Goal: Task Accomplishment & Management: Manage account settings

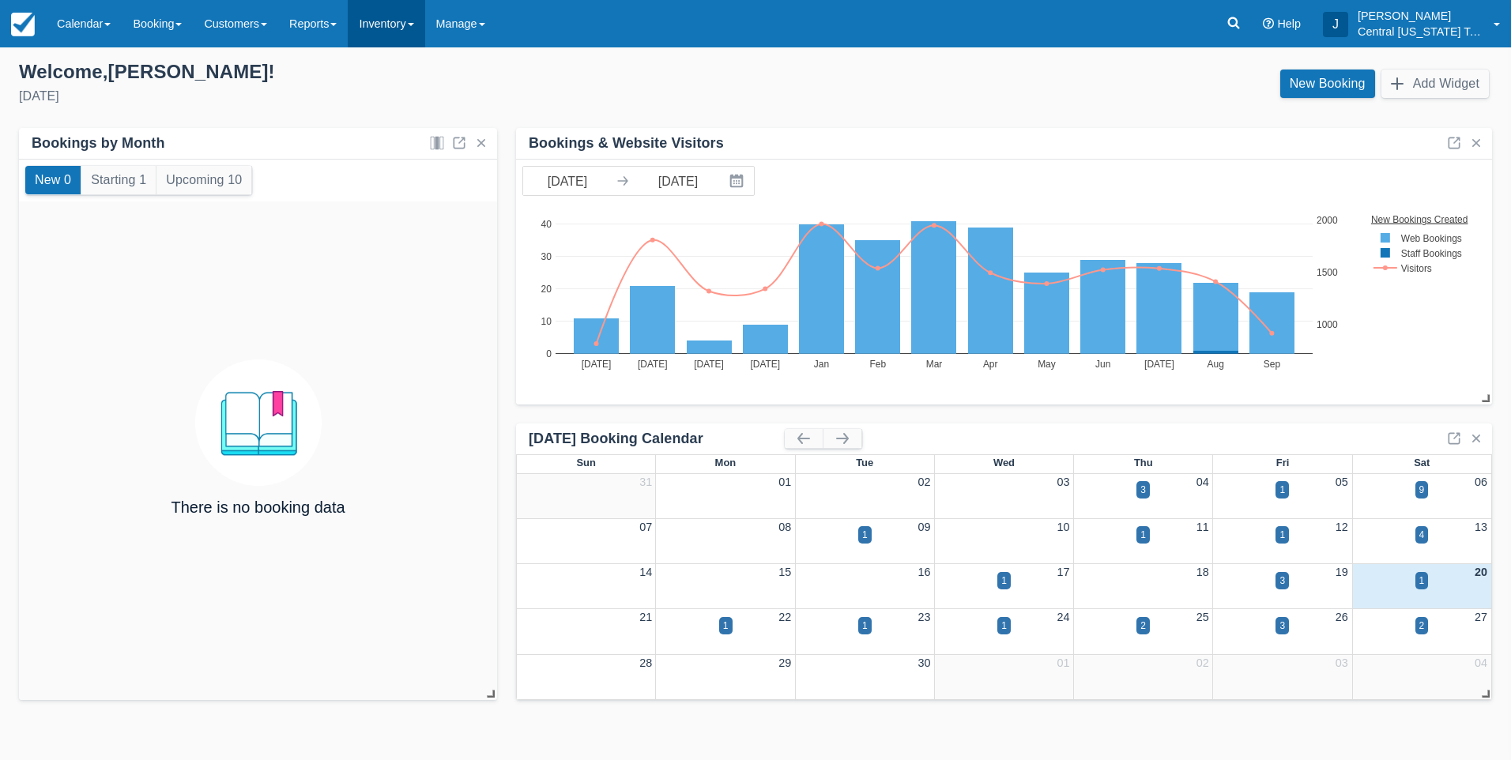
click at [409, 34] on link "Inventory" at bounding box center [386, 23] width 77 height 47
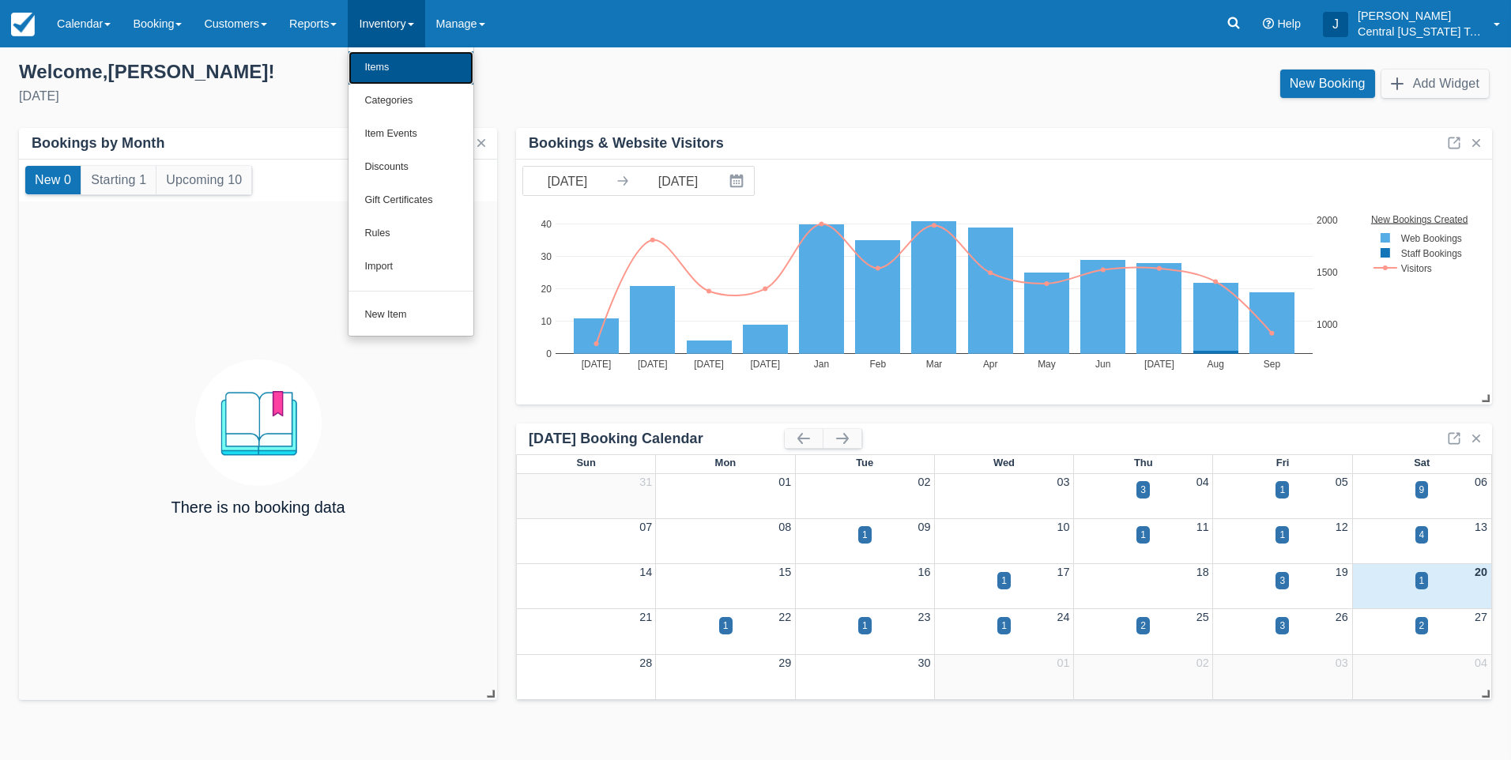
click at [409, 62] on link "Items" at bounding box center [411, 67] width 125 height 33
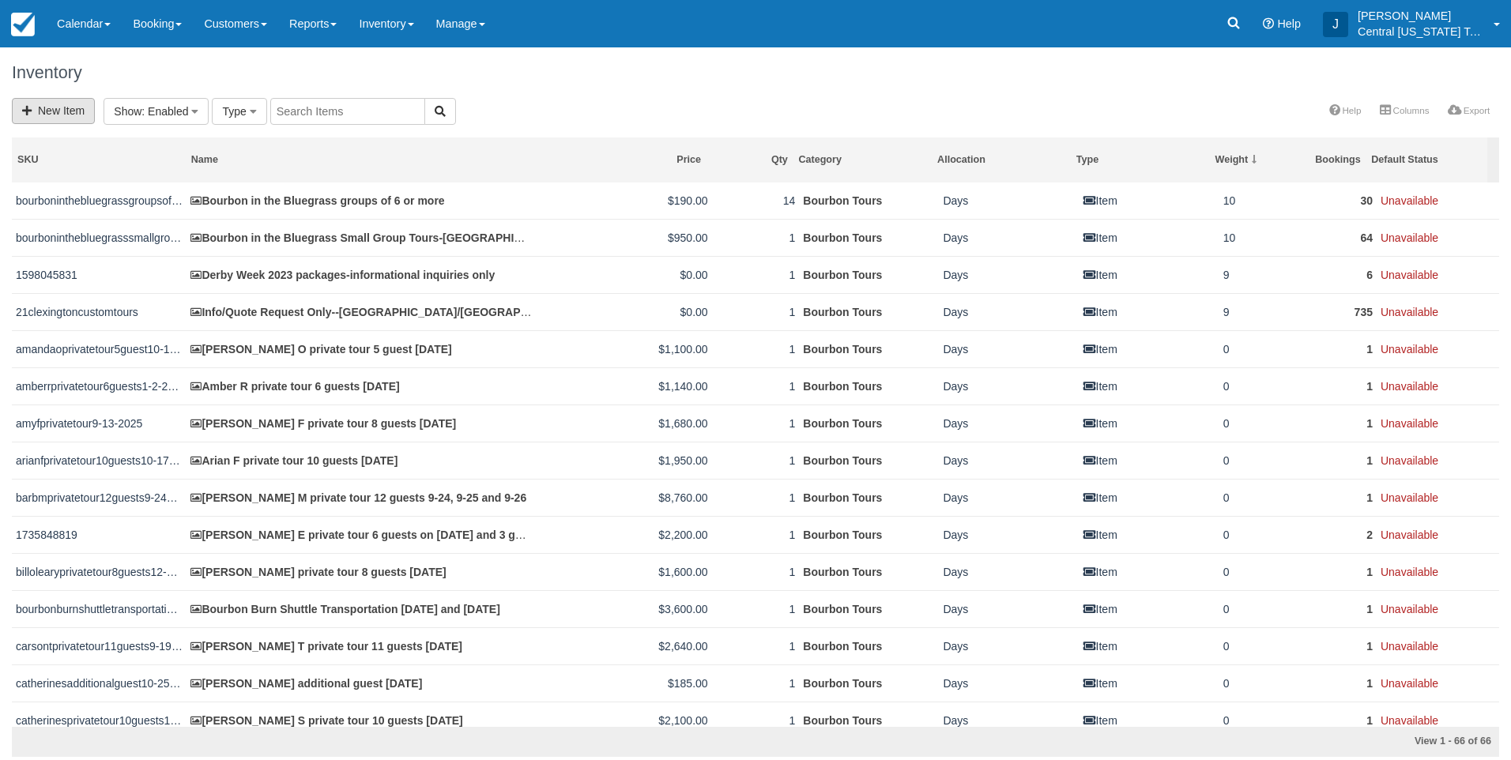
click at [63, 119] on link "New Item" at bounding box center [53, 111] width 83 height 26
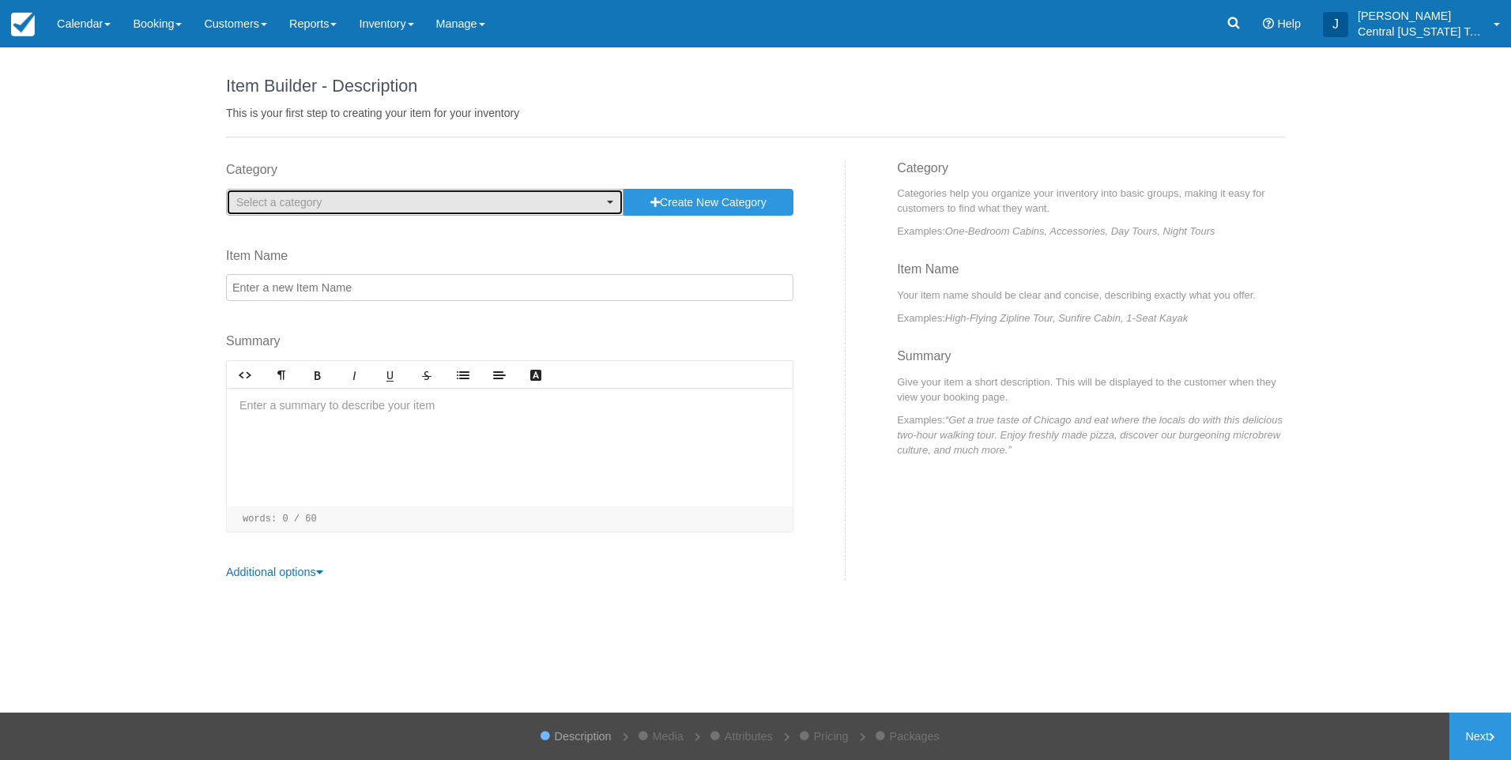
click at [309, 202] on span "Select a category" at bounding box center [278, 202] width 85 height 13
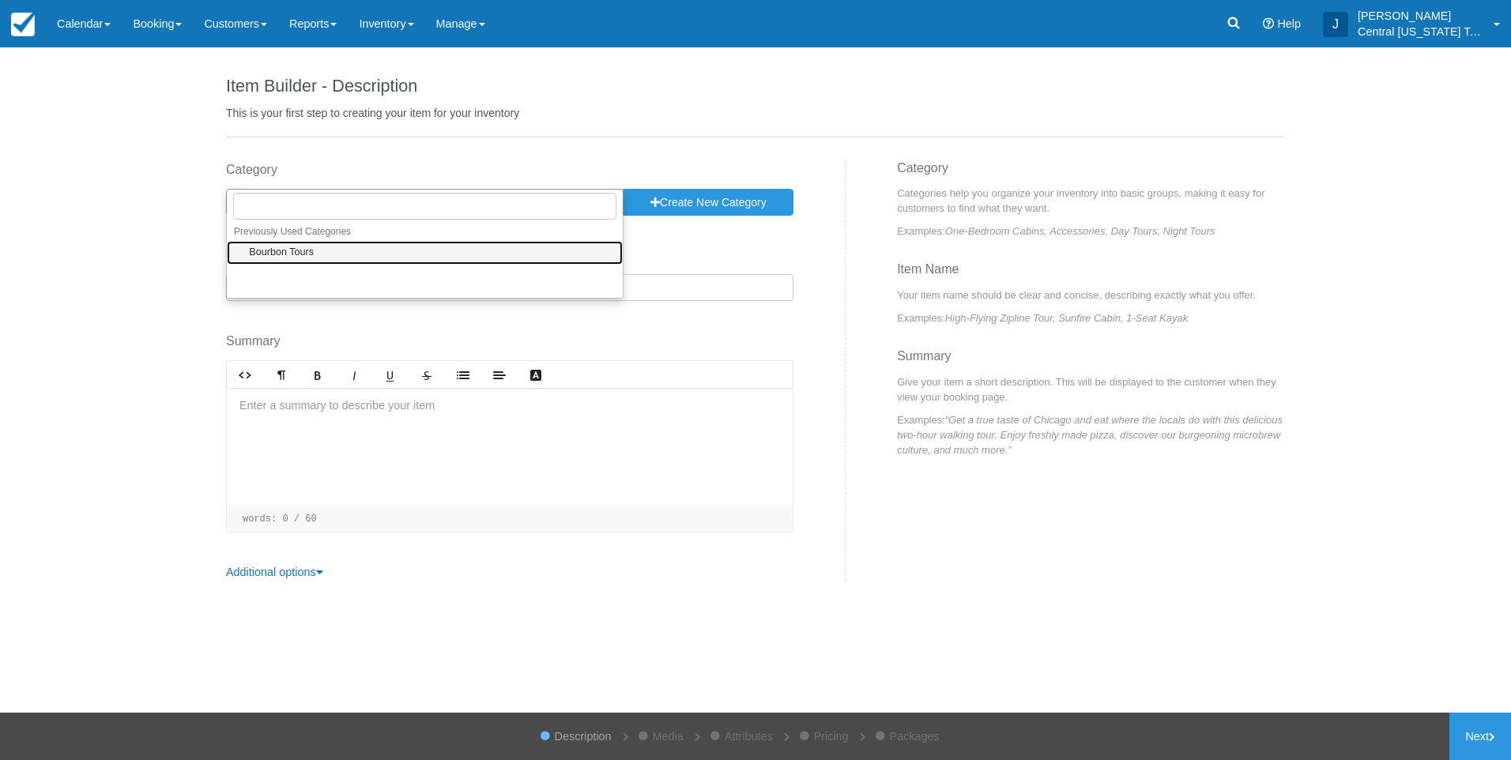
click at [303, 252] on span "Bourbon Tours" at bounding box center [281, 253] width 65 height 14
select select "1"
click at [317, 300] on input "Item Name" at bounding box center [509, 287] width 567 height 27
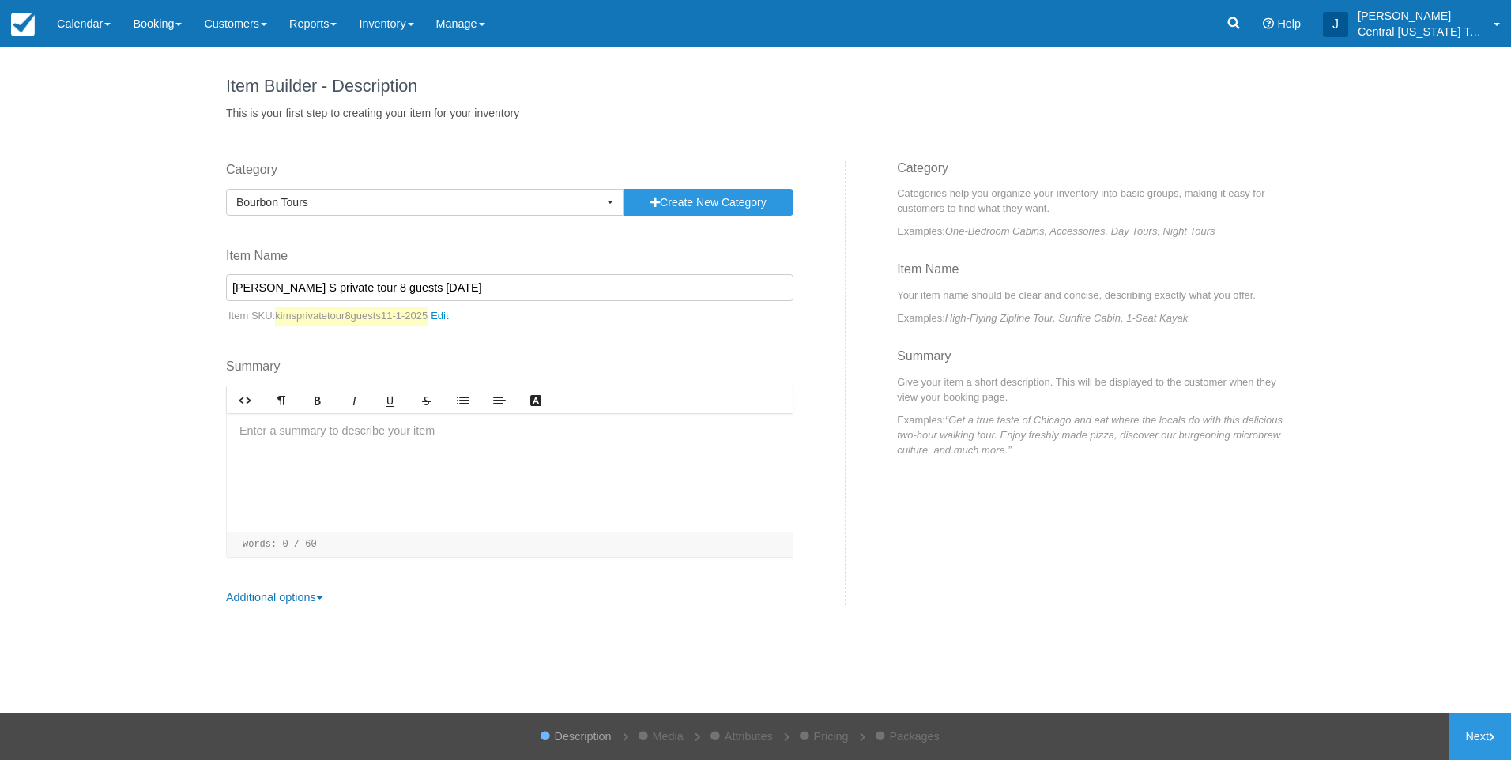
type input "[PERSON_NAME] S private tour 8 guests [DATE]"
click at [372, 452] on div at bounding box center [510, 472] width 566 height 119
click at [332, 450] on div at bounding box center [510, 472] width 566 height 119
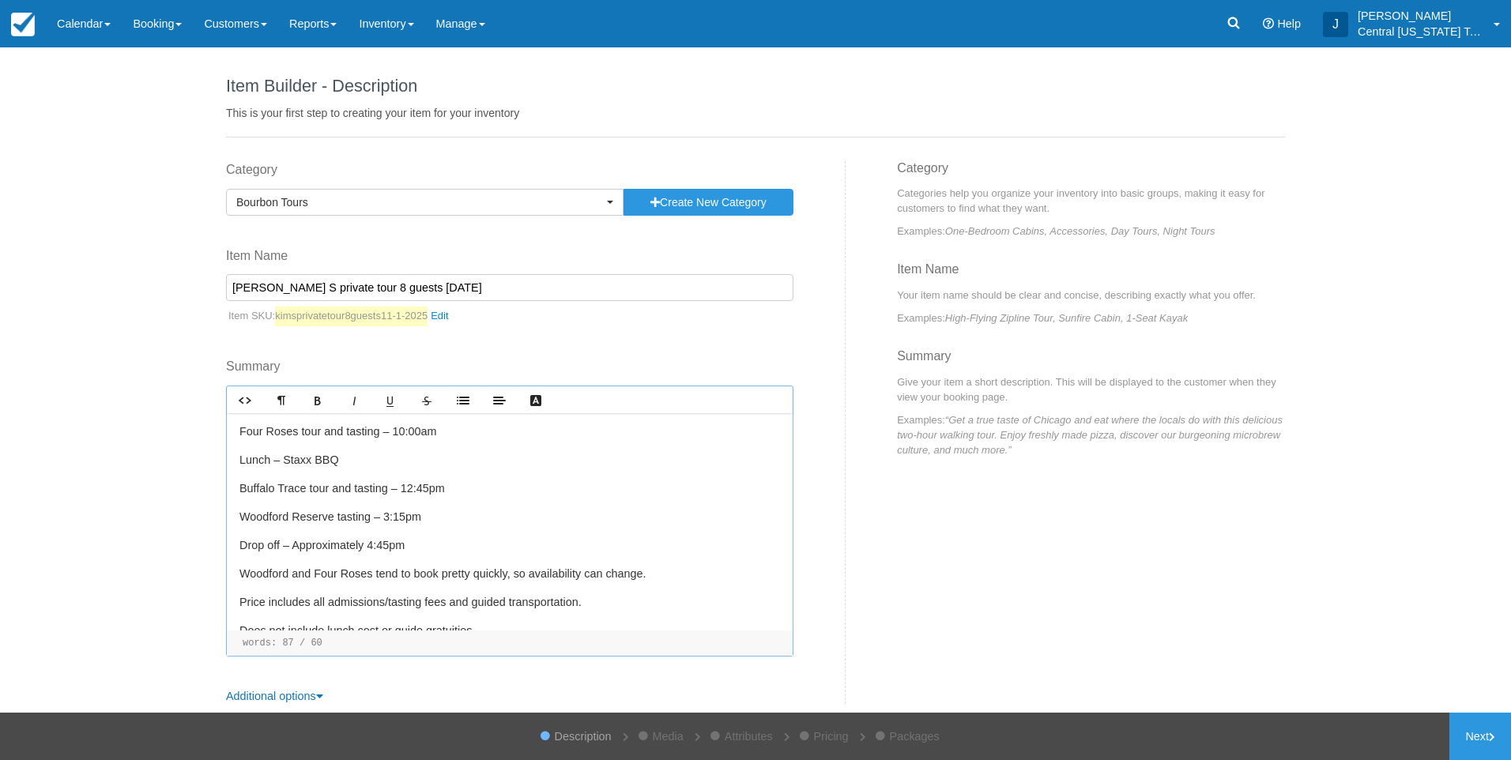
scroll to position [115, 0]
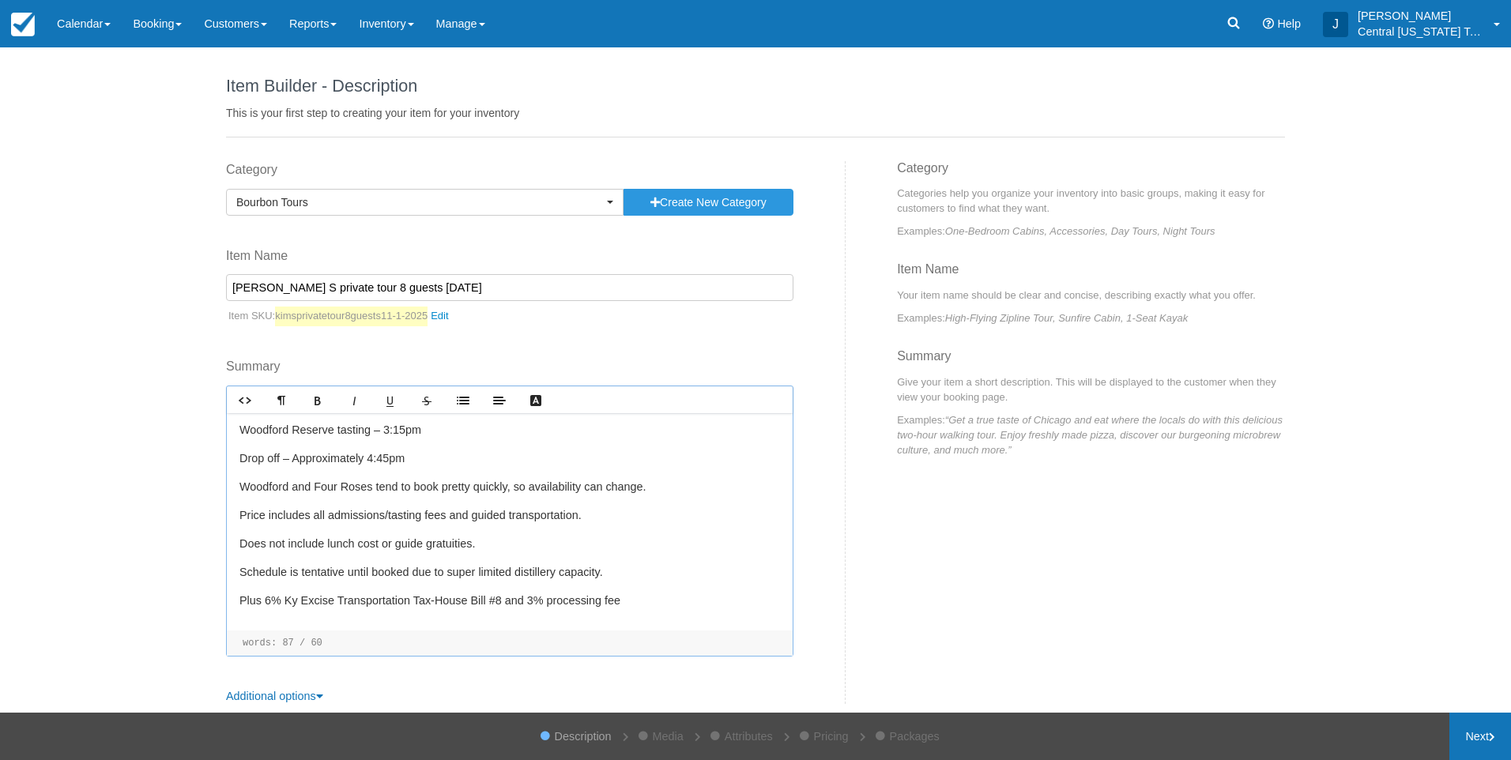
click at [1489, 740] on icon at bounding box center [1492, 737] width 6 height 9
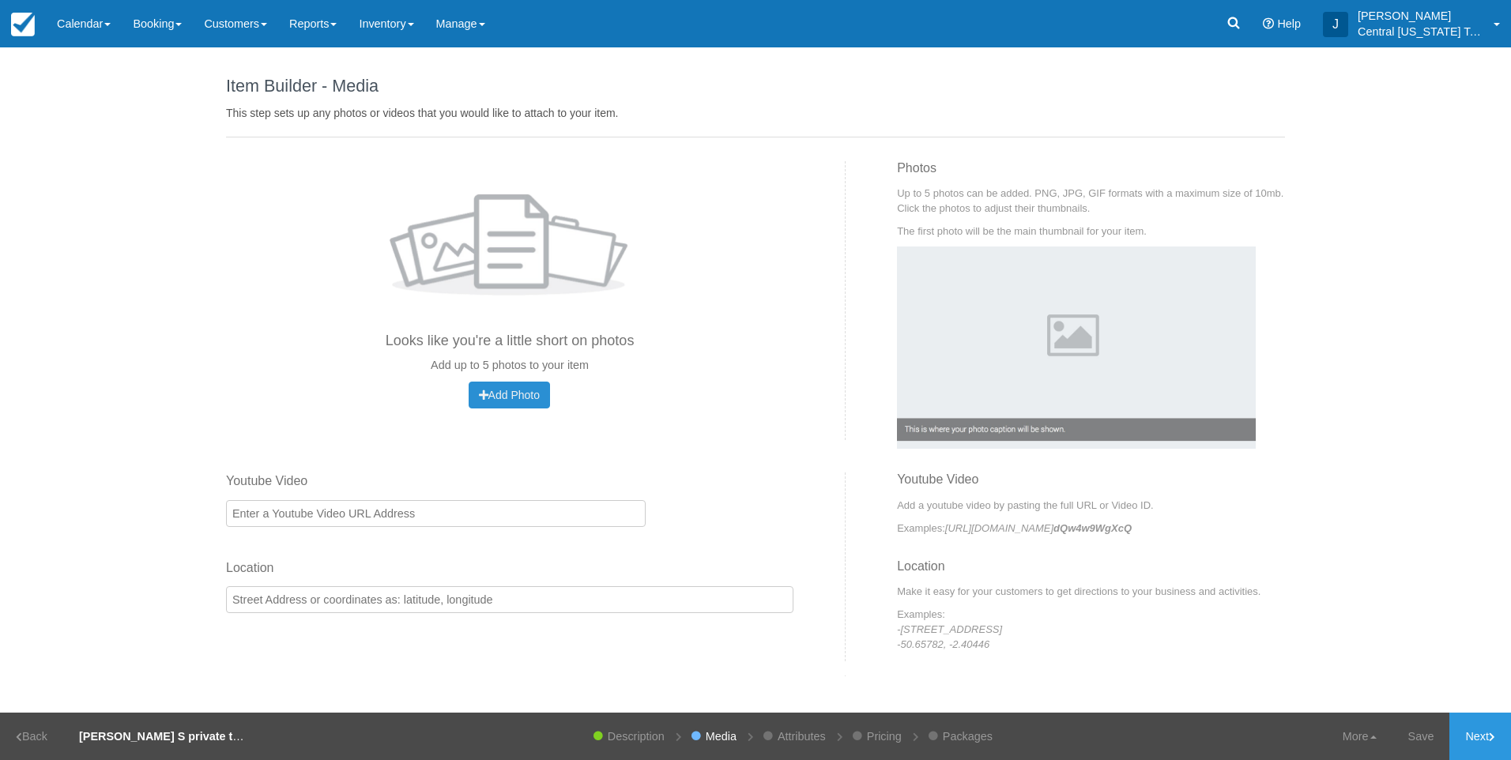
click at [500, 392] on span "Add Photo" at bounding box center [509, 395] width 61 height 13
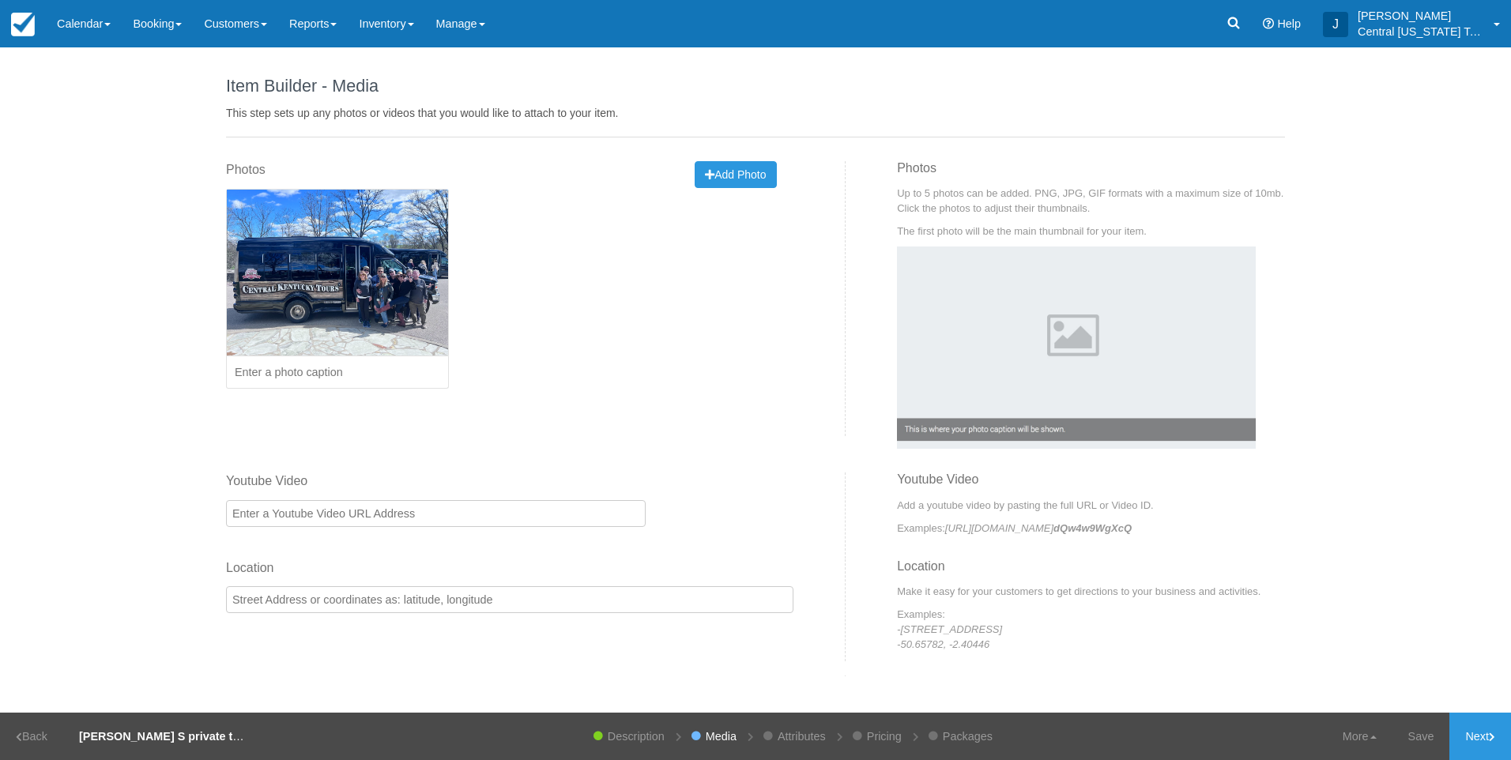
drag, startPoint x: 1468, startPoint y: 722, endPoint x: 1329, endPoint y: 671, distance: 148.0
click at [1469, 722] on link "Next" at bounding box center [1480, 736] width 62 height 47
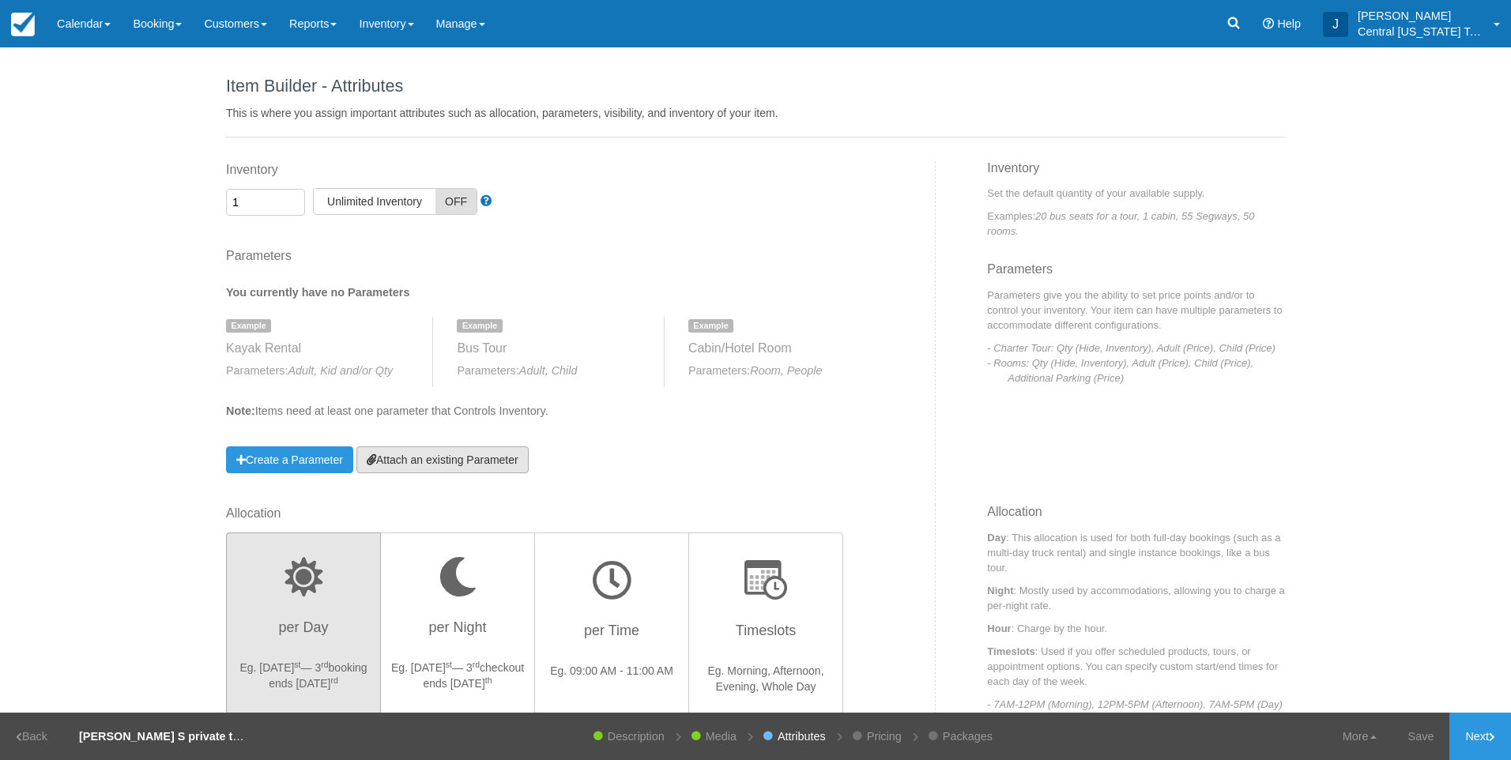
click at [504, 453] on link "Attach an existing Parameter" at bounding box center [442, 460] width 172 height 27
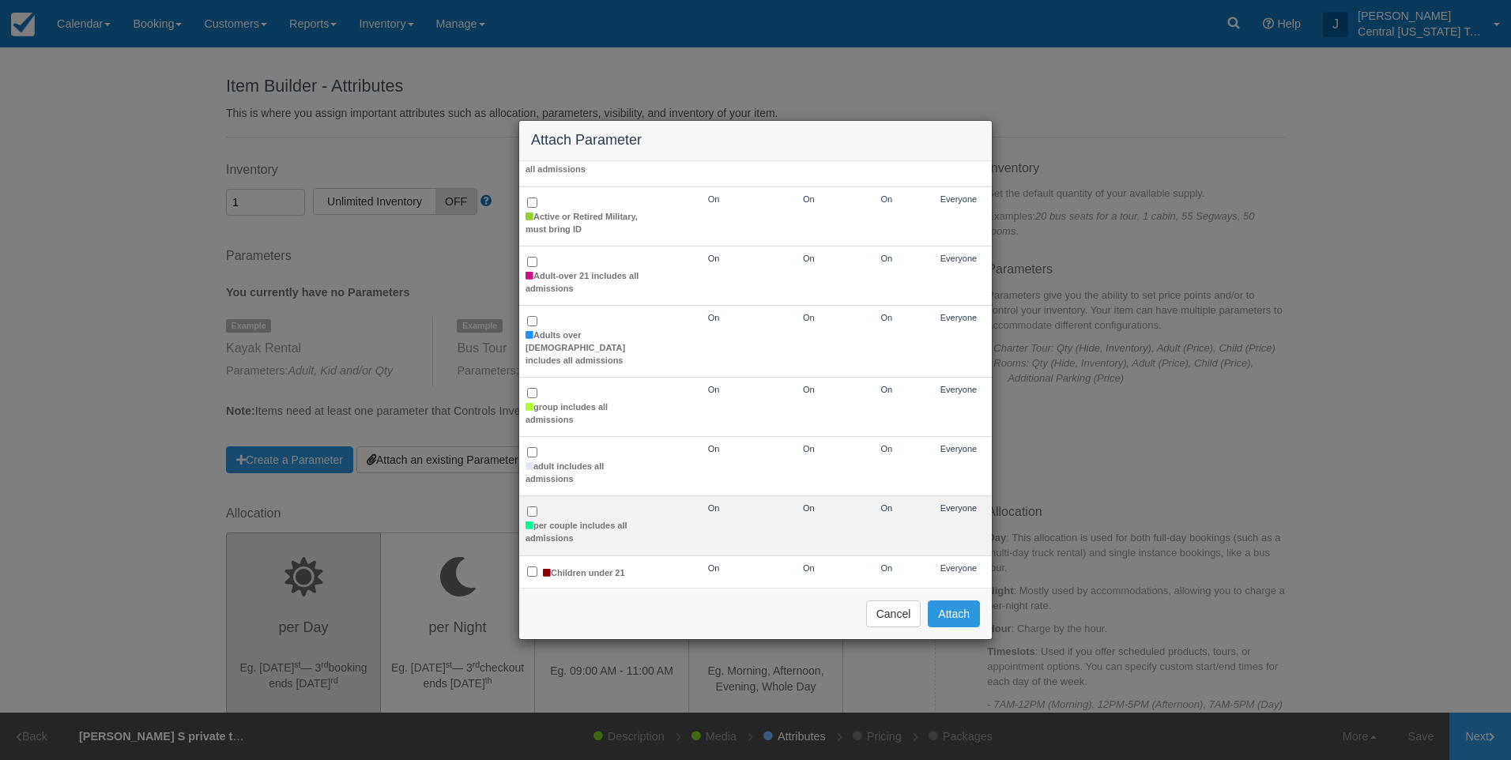
scroll to position [237, 0]
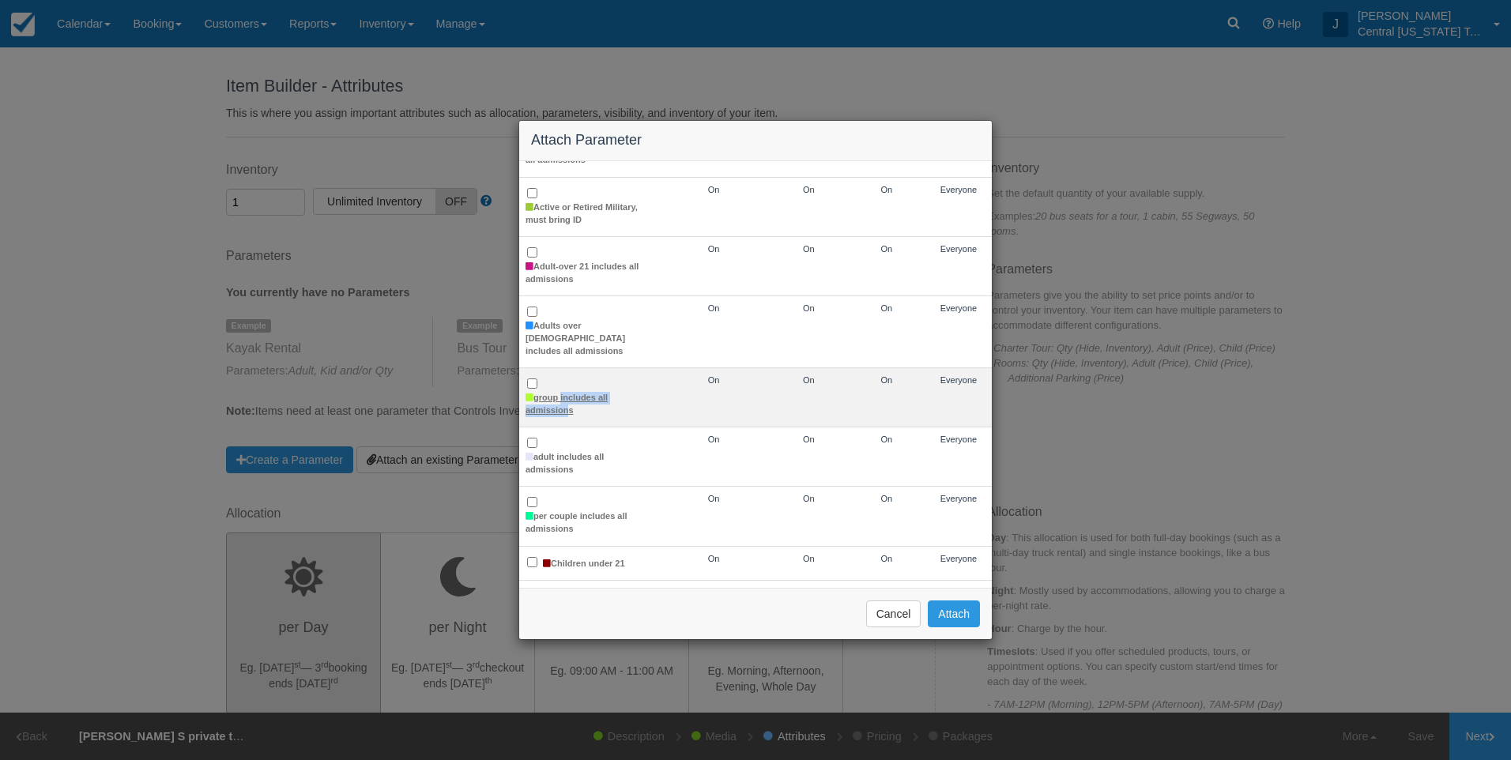
click at [561, 392] on label "group includes all admissions" at bounding box center [589, 404] width 126 height 25
click at [529, 379] on input "group includes all admissions" at bounding box center [532, 384] width 10 height 10
checkbox input "true"
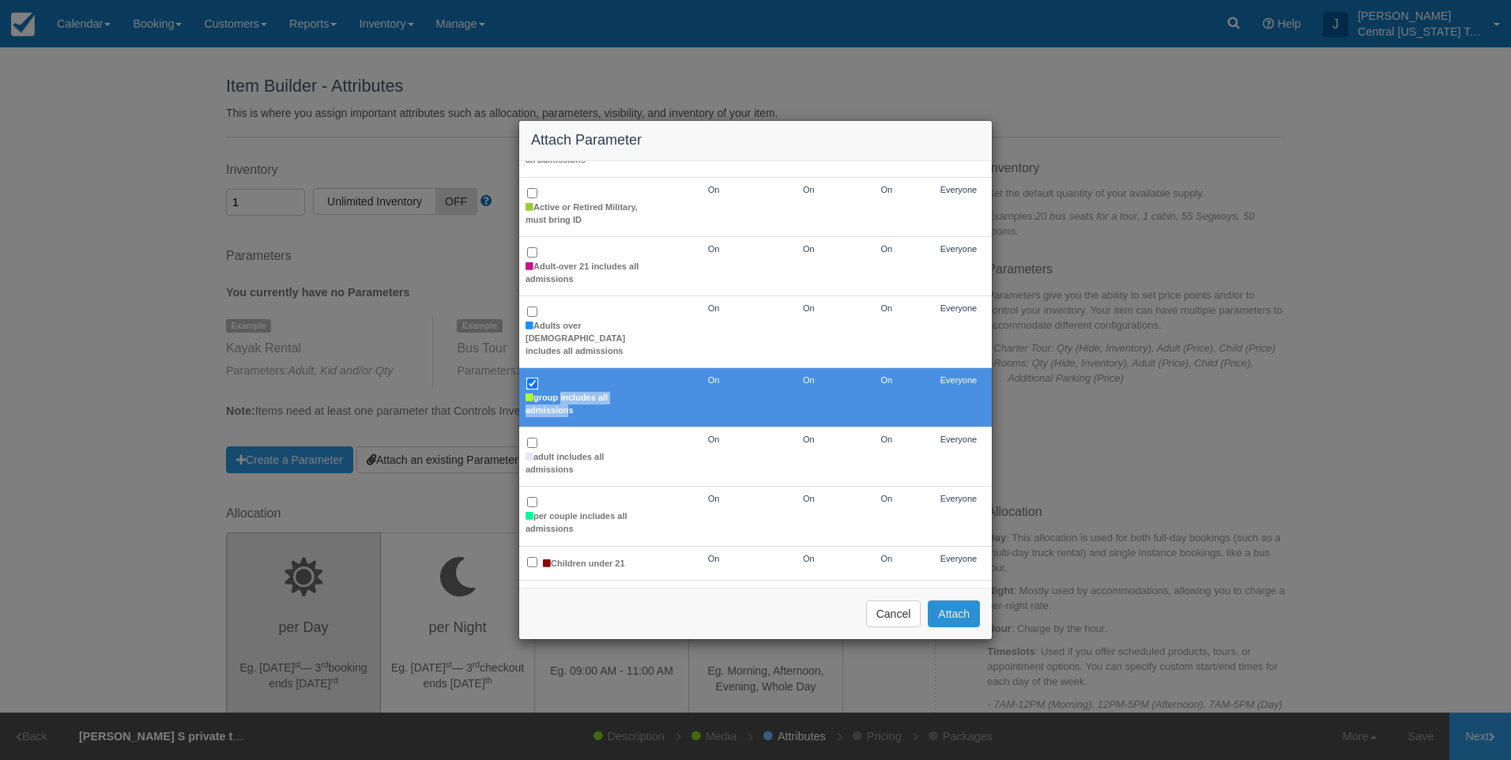
click at [944, 614] on button "Attach" at bounding box center [954, 614] width 52 height 27
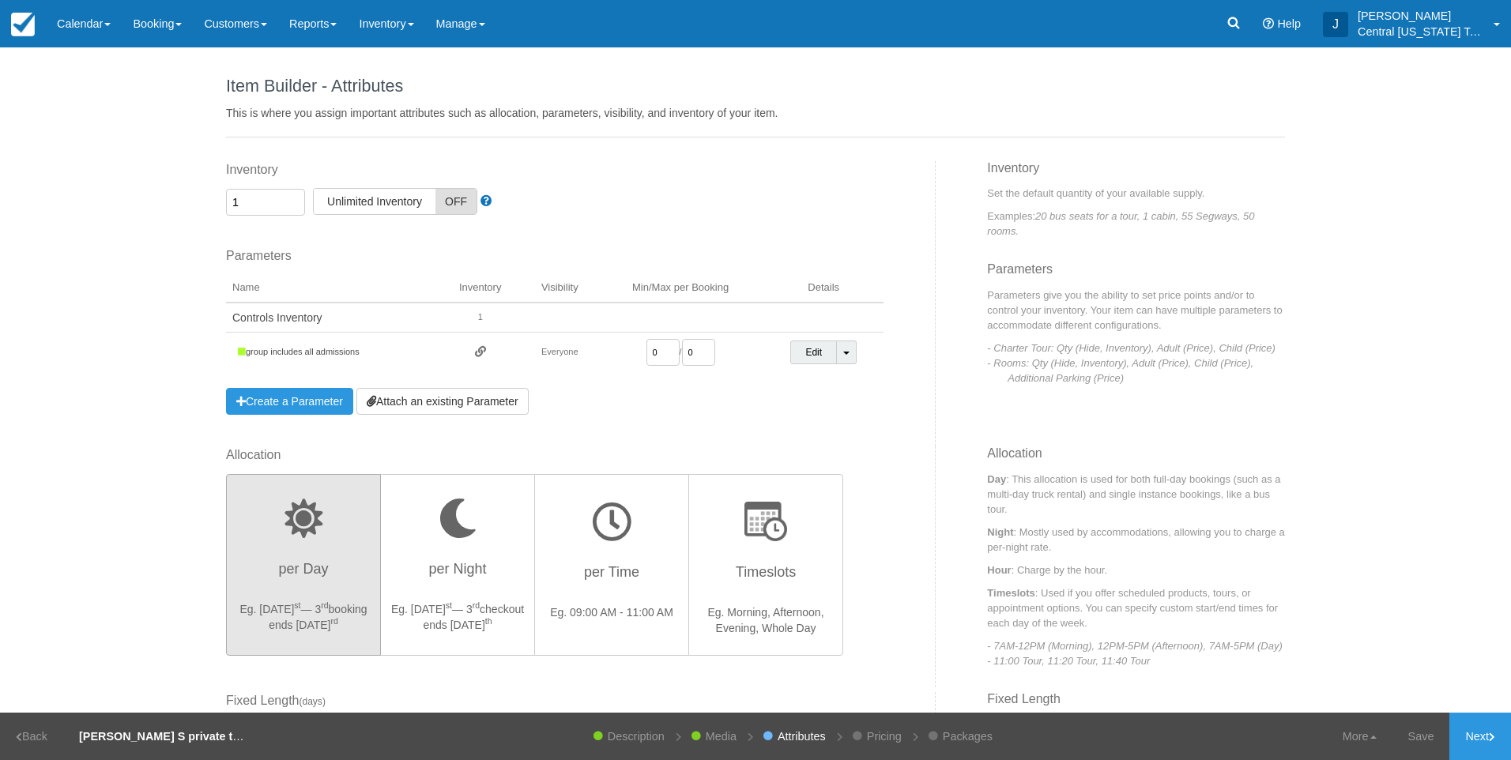
drag, startPoint x: 634, startPoint y: 349, endPoint x: 573, endPoint y: 347, distance: 60.9
click at [597, 347] on td "0 / 0" at bounding box center [680, 353] width 166 height 40
type input "1"
click at [868, 467] on div "Allocation per Day Eg. Aug 1 st — 3 rd booking ends Aug 3 rd per Night Eg. Aug …" at bounding box center [575, 567] width 722 height 241
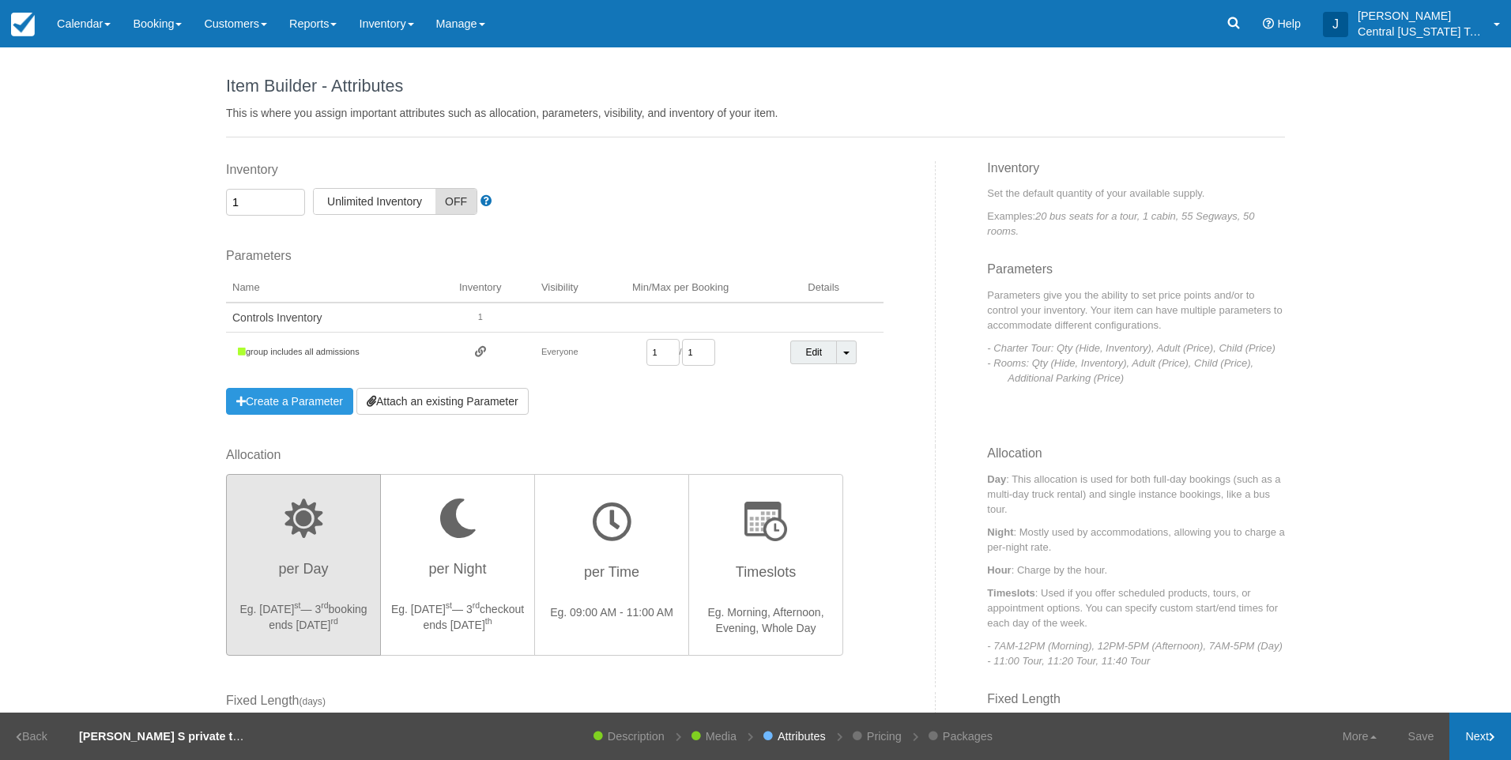
click at [1472, 741] on link "Next" at bounding box center [1480, 736] width 62 height 47
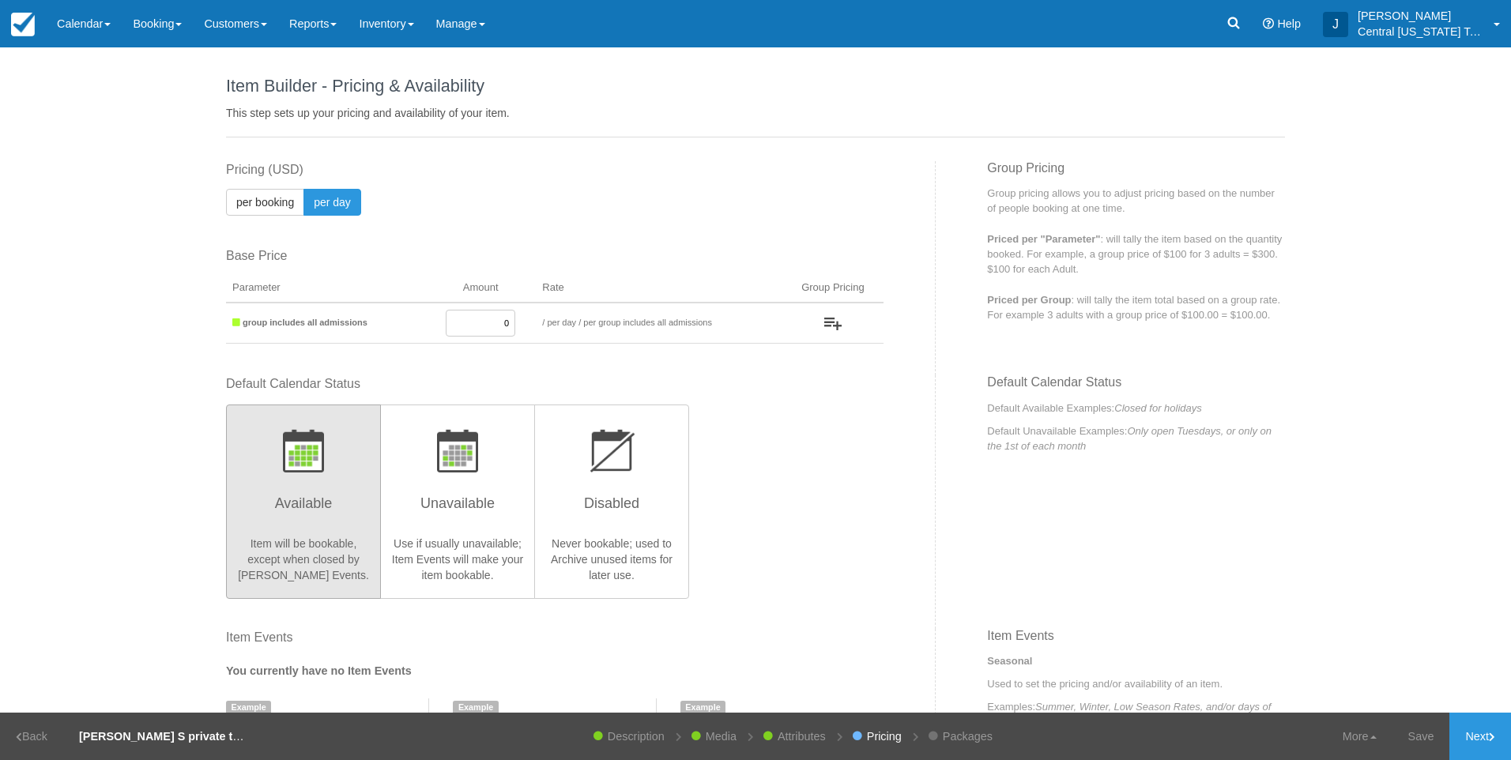
drag, startPoint x: 462, startPoint y: 314, endPoint x: 582, endPoint y: 326, distance: 121.6
click at [580, 326] on tr "group includes all admissions 0 / per booking per day / per group includes all …" at bounding box center [555, 323] width 658 height 41
click at [473, 325] on input "0" at bounding box center [481, 323] width 70 height 27
type input "1520"
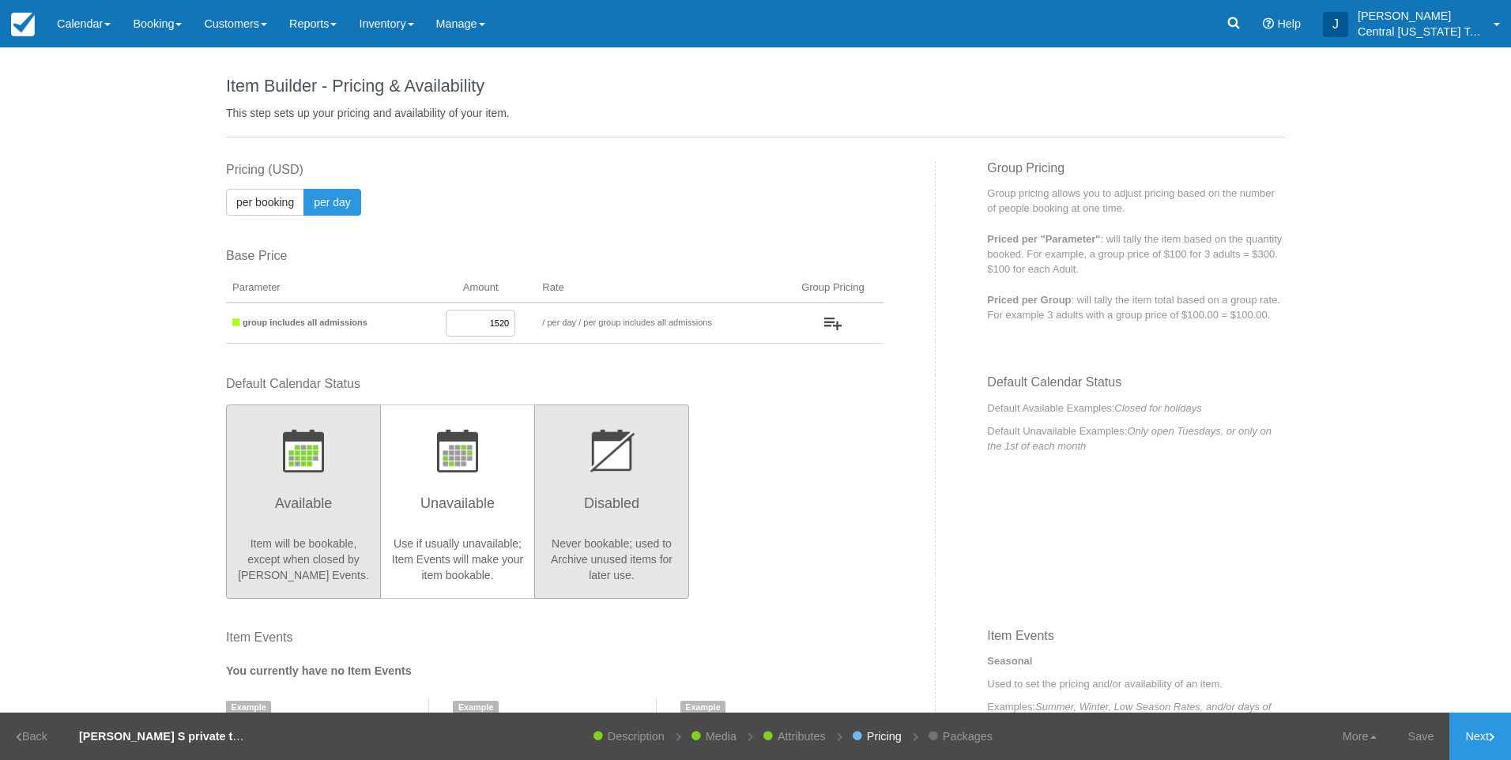
drag, startPoint x: 781, startPoint y: 496, endPoint x: 647, endPoint y: 496, distance: 133.6
click at [781, 496] on div "Default Calendar Status Available Item will be bookable, except when closed by …" at bounding box center [555, 486] width 658 height 222
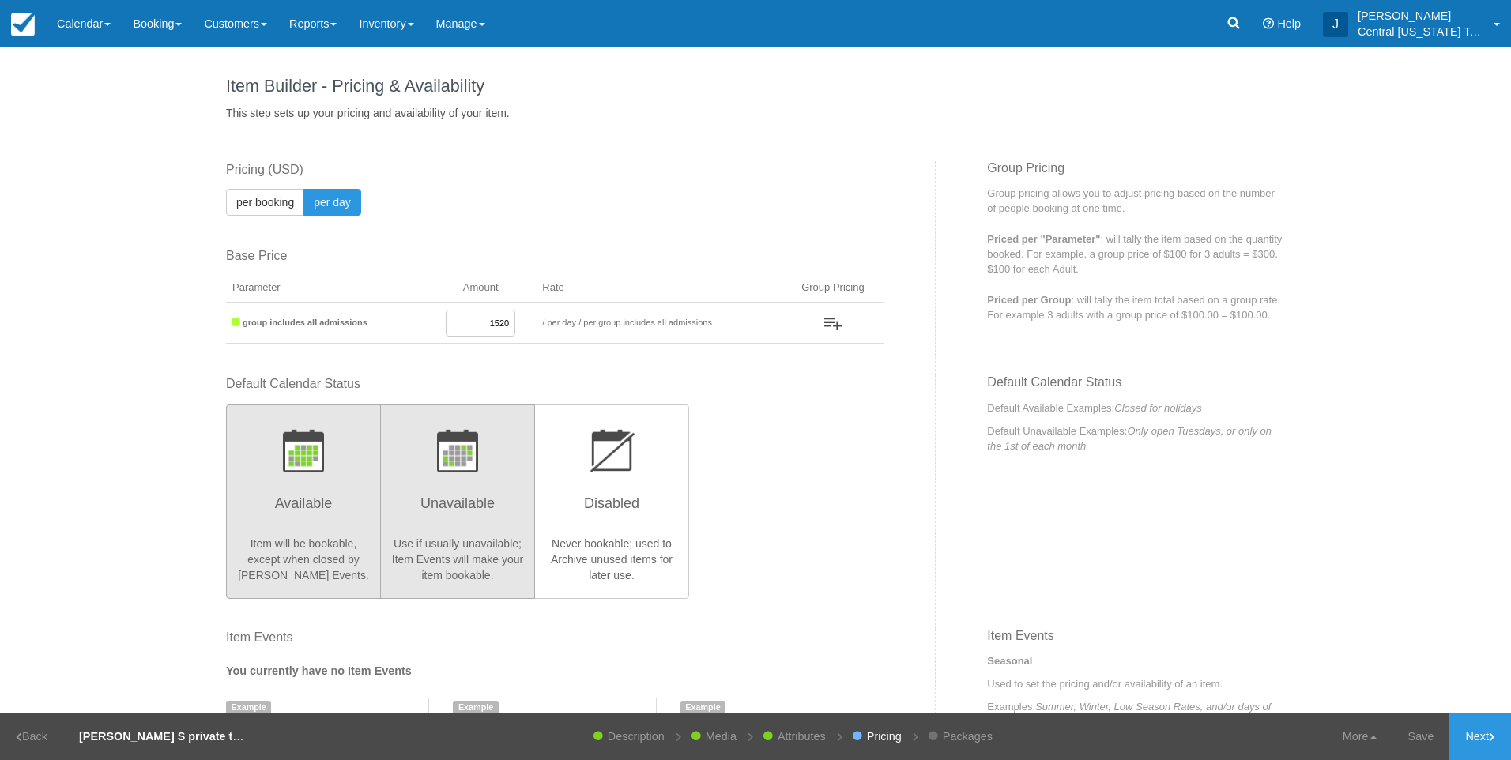
drag, startPoint x: 522, startPoint y: 503, endPoint x: 634, endPoint y: 497, distance: 111.6
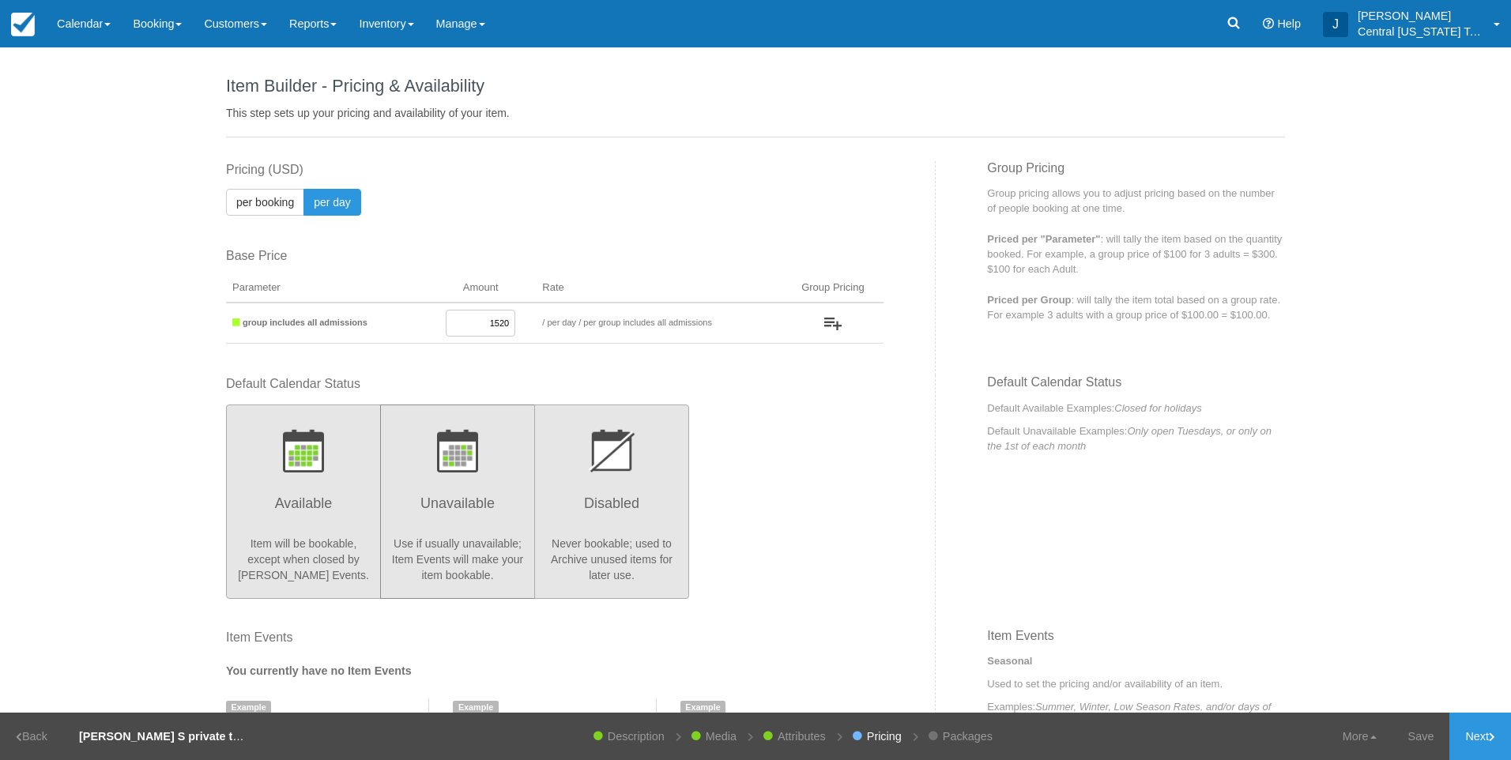
click at [522, 503] on button "Unavailable Use if usually unavailable; Item Events will make your item bookabl…" at bounding box center [457, 502] width 155 height 194
radio input "true"
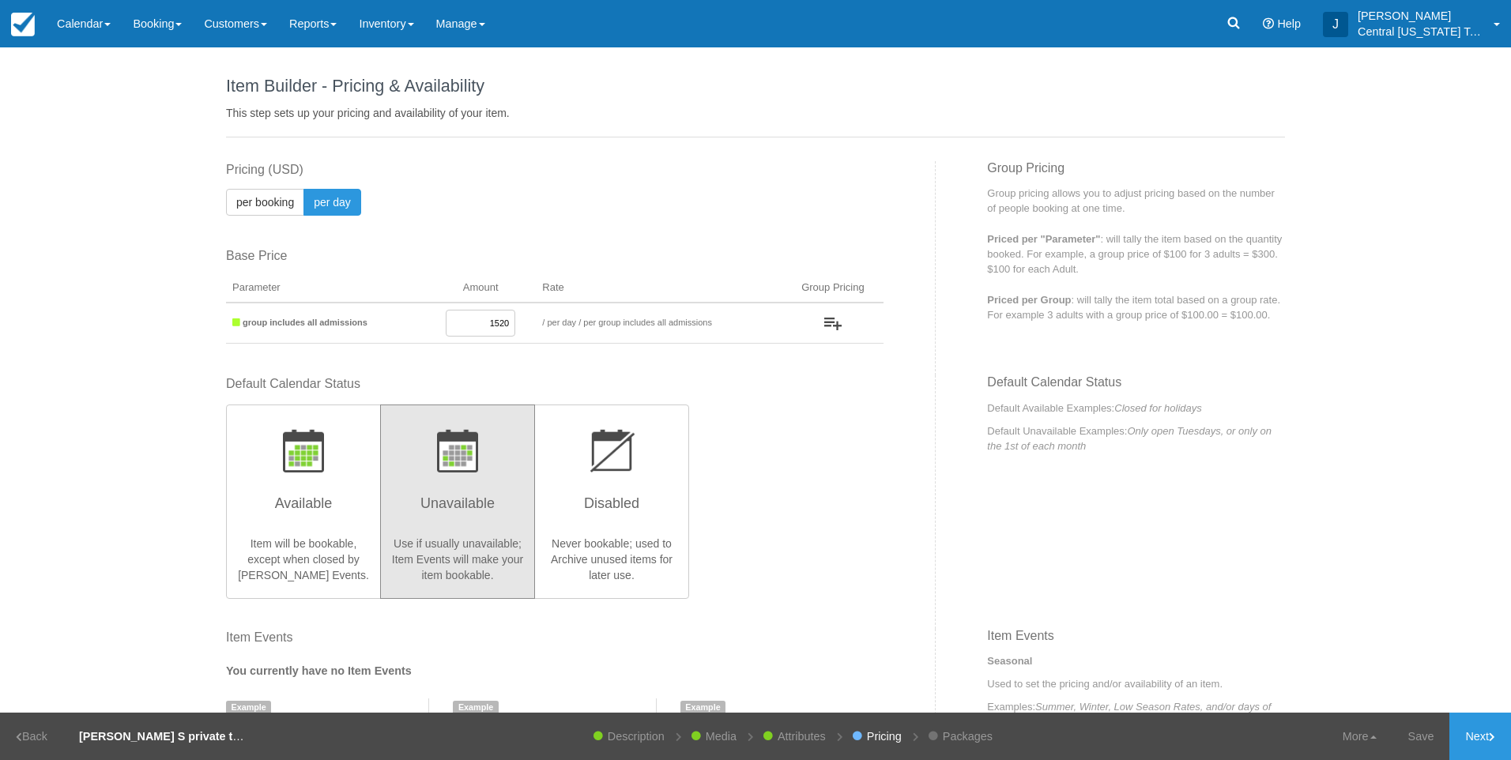
click at [809, 511] on div "Default Calendar Status Available Item will be bookable, except when closed by …" at bounding box center [555, 486] width 658 height 222
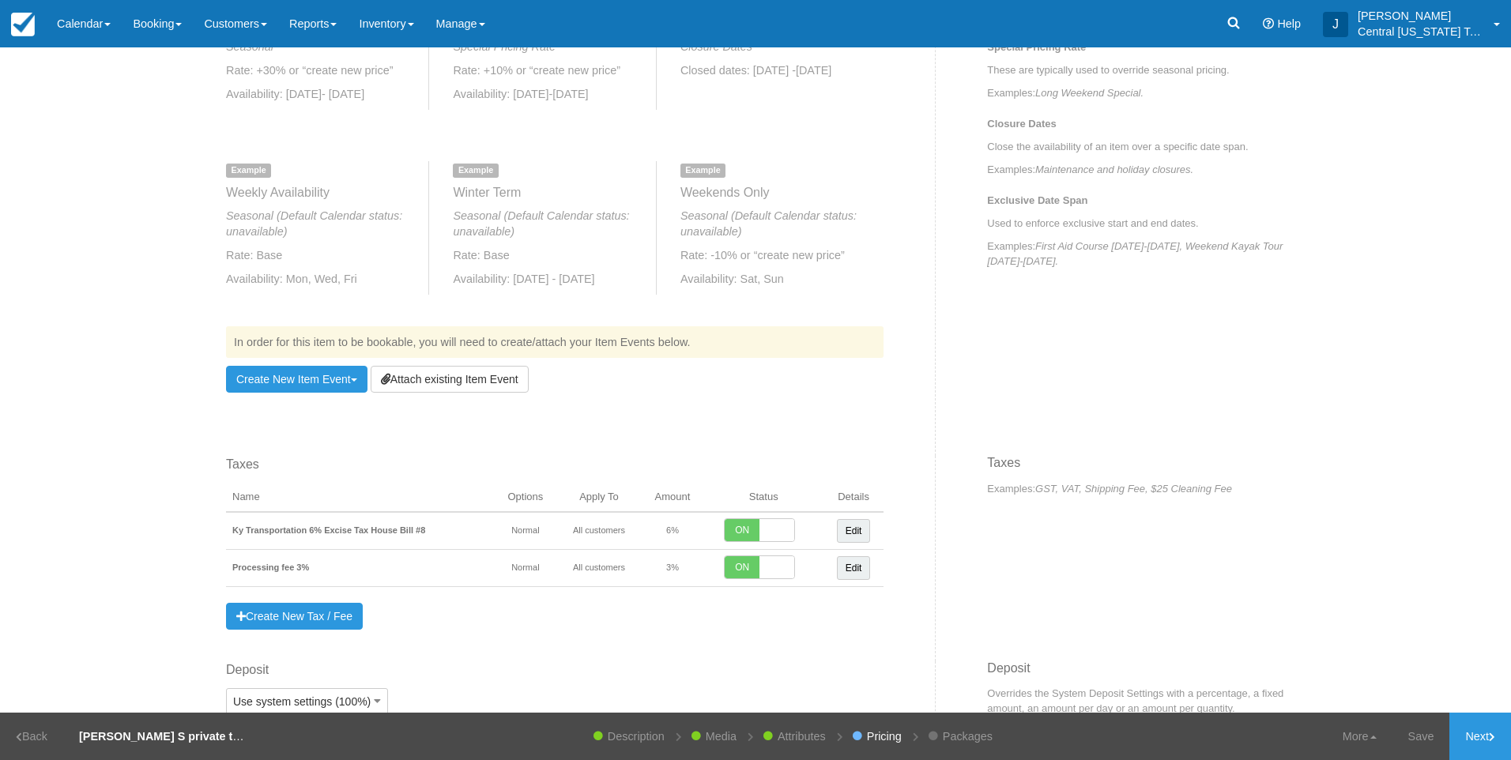
scroll to position [711, 0]
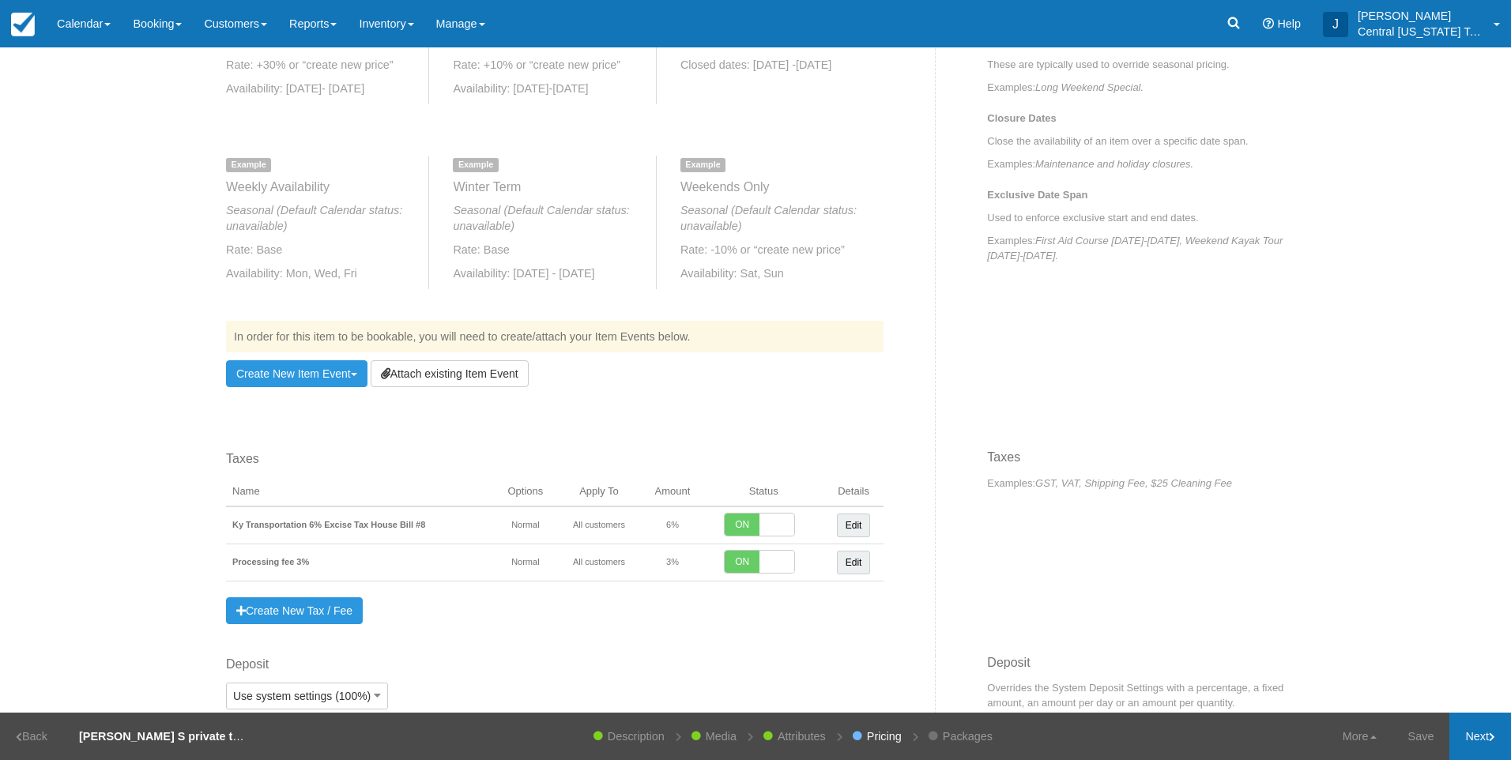
click at [1477, 738] on link "Next" at bounding box center [1480, 736] width 62 height 47
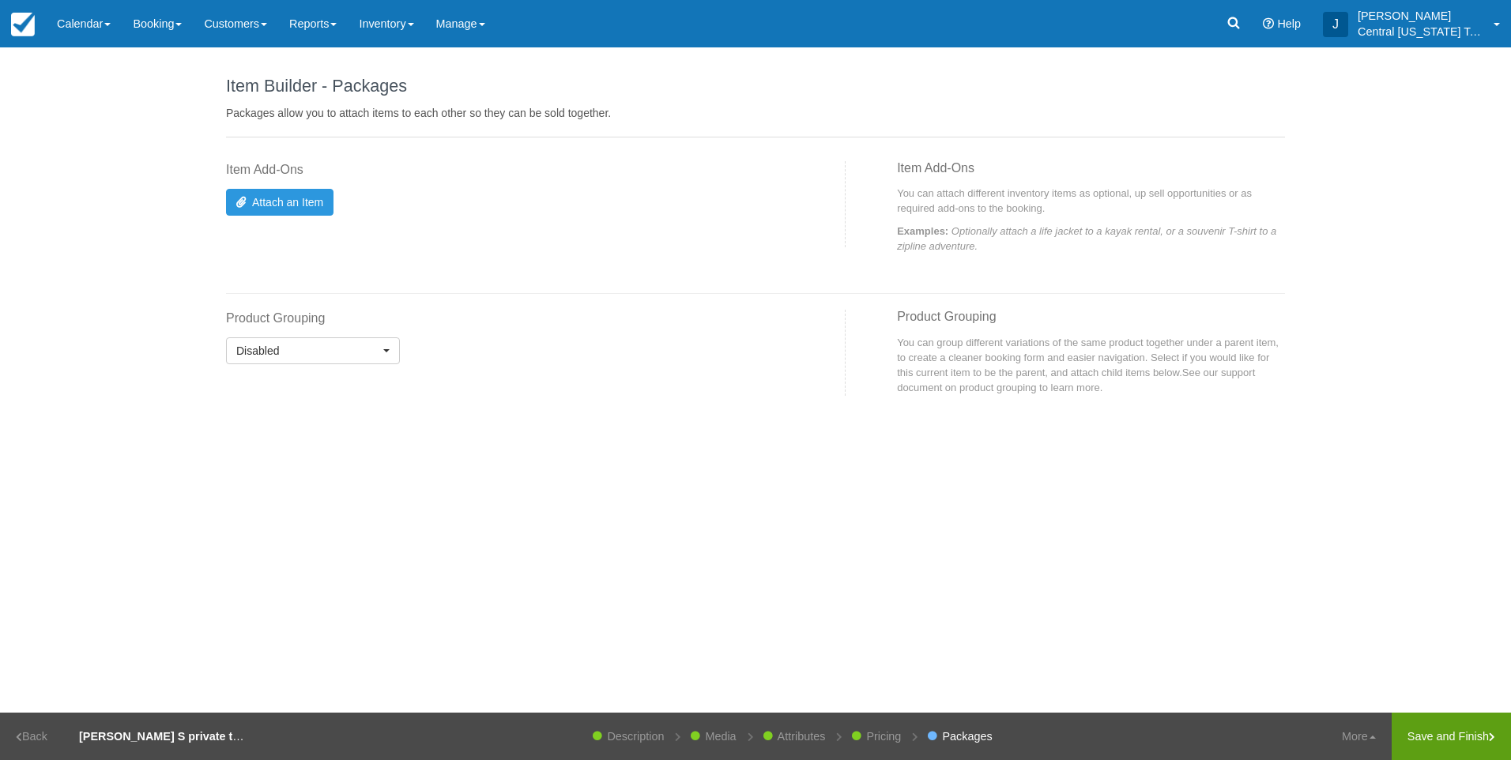
click at [1440, 729] on link "Save and Finish" at bounding box center [1451, 736] width 119 height 47
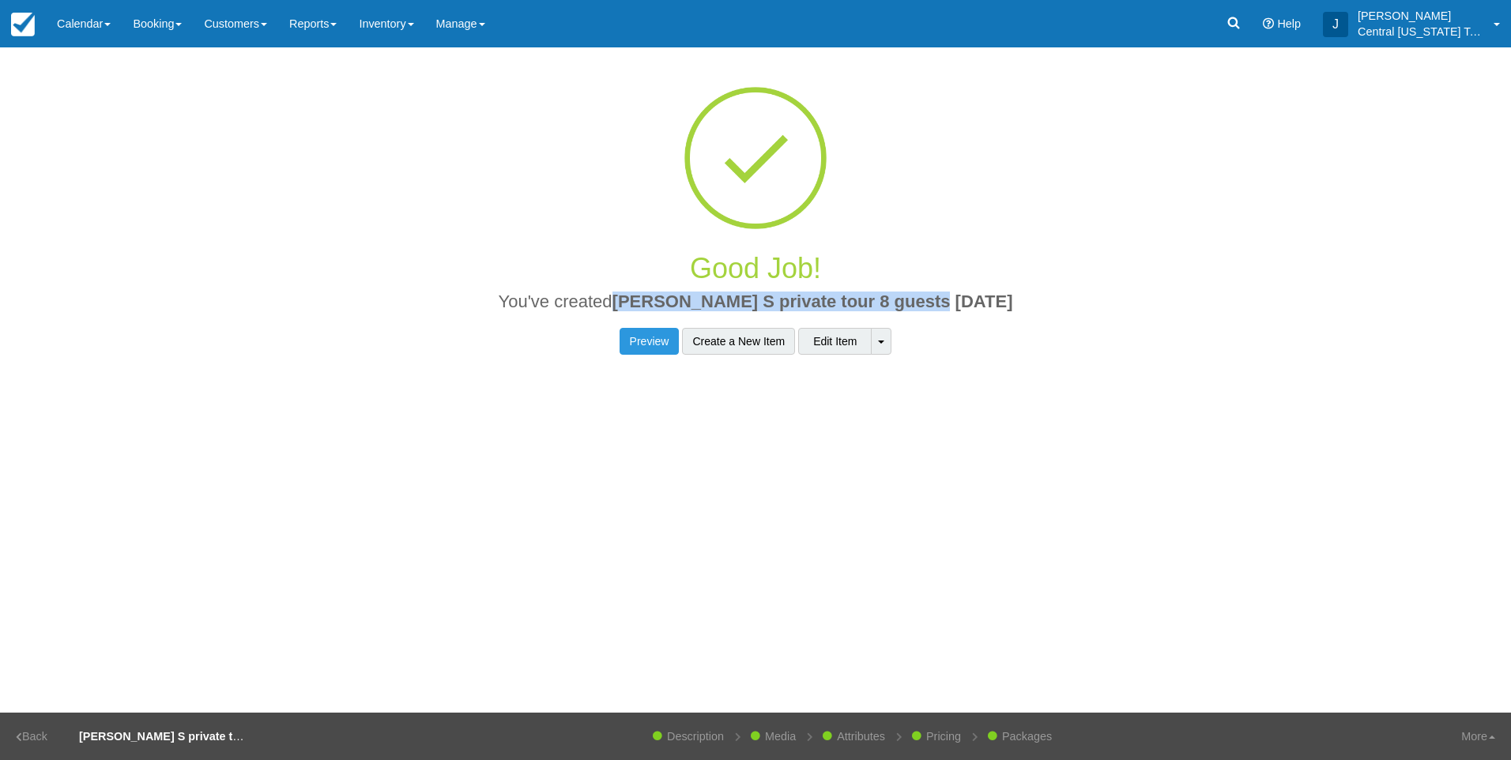
drag, startPoint x: 1012, startPoint y: 300, endPoint x: 659, endPoint y: 303, distance: 353.3
click at [659, 303] on h2 "You've created Kim S private tour 8 guests 11-1-2025" at bounding box center [755, 306] width 1035 height 28
drag, startPoint x: 659, startPoint y: 303, endPoint x: 673, endPoint y: 302, distance: 14.3
copy span "Kim S private tour 8 guests 11-1-2025"
drag, startPoint x: 407, startPoint y: 29, endPoint x: 412, endPoint y: 43, distance: 15.0
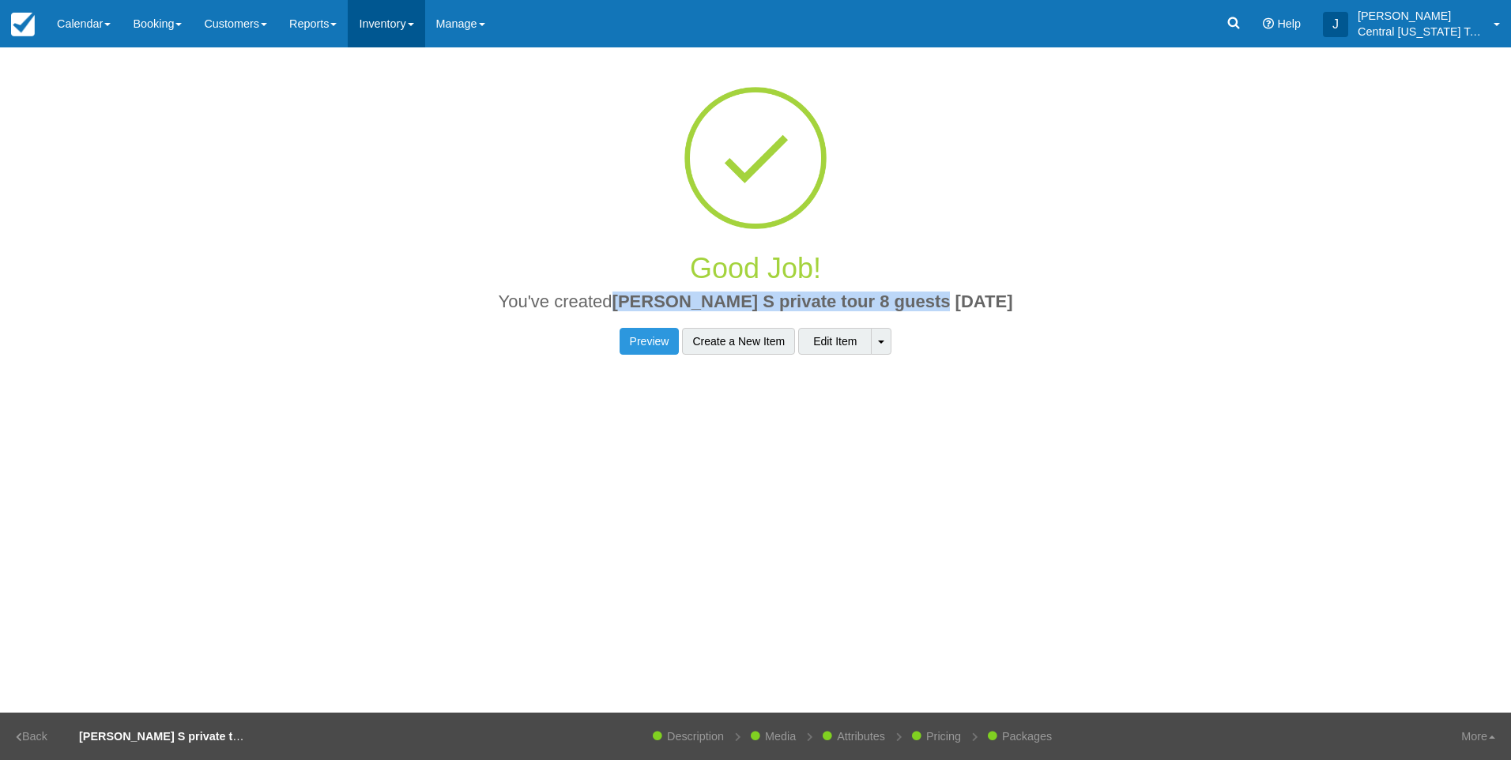
click at [407, 30] on link "Inventory" at bounding box center [386, 23] width 77 height 47
click at [407, 125] on link "Item Events" at bounding box center [411, 134] width 125 height 33
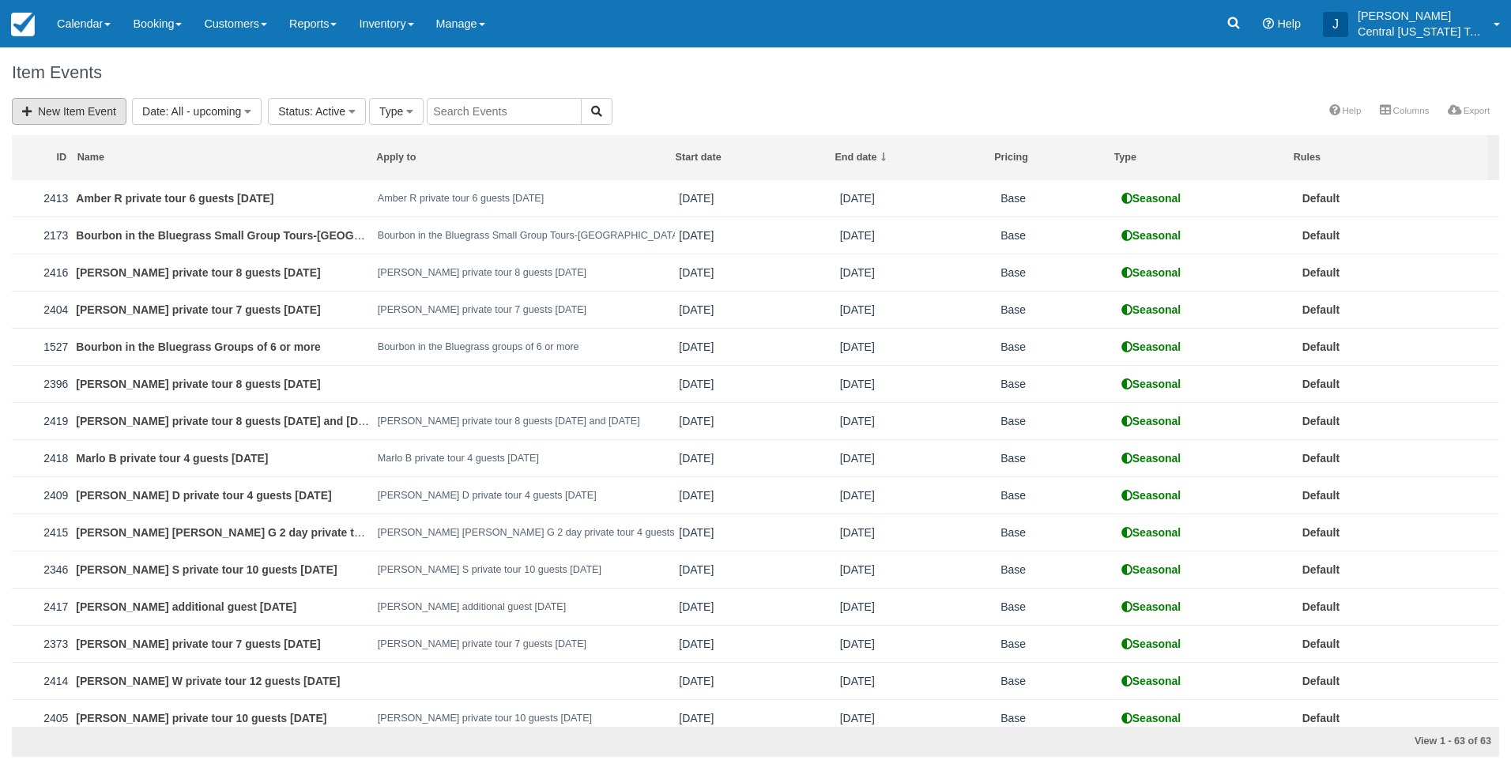
click at [102, 117] on link "New Item Event" at bounding box center [69, 111] width 115 height 27
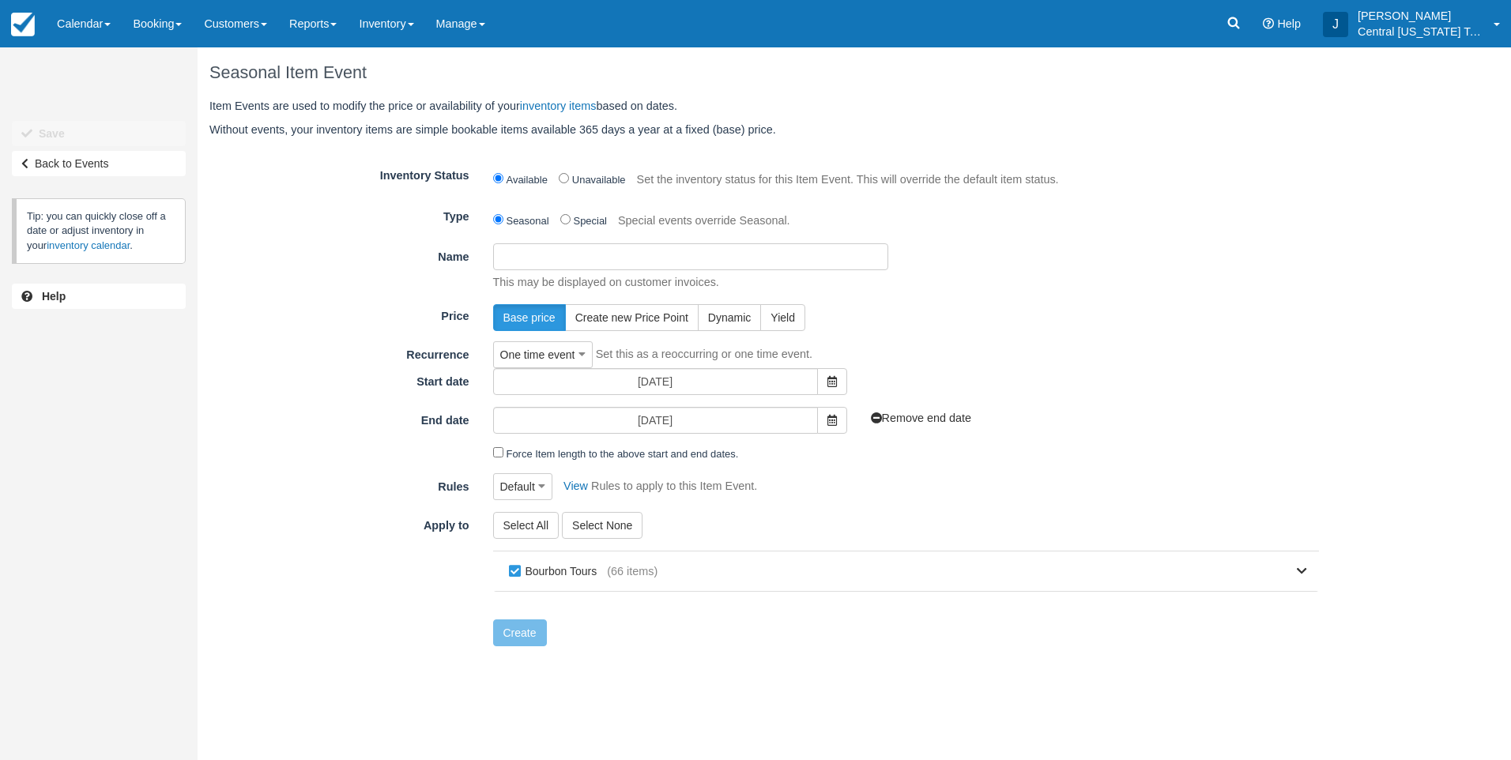
click at [564, 258] on input "Name" at bounding box center [690, 256] width 395 height 27
paste input "Kim S private tour 8 guests 11-1-2025"
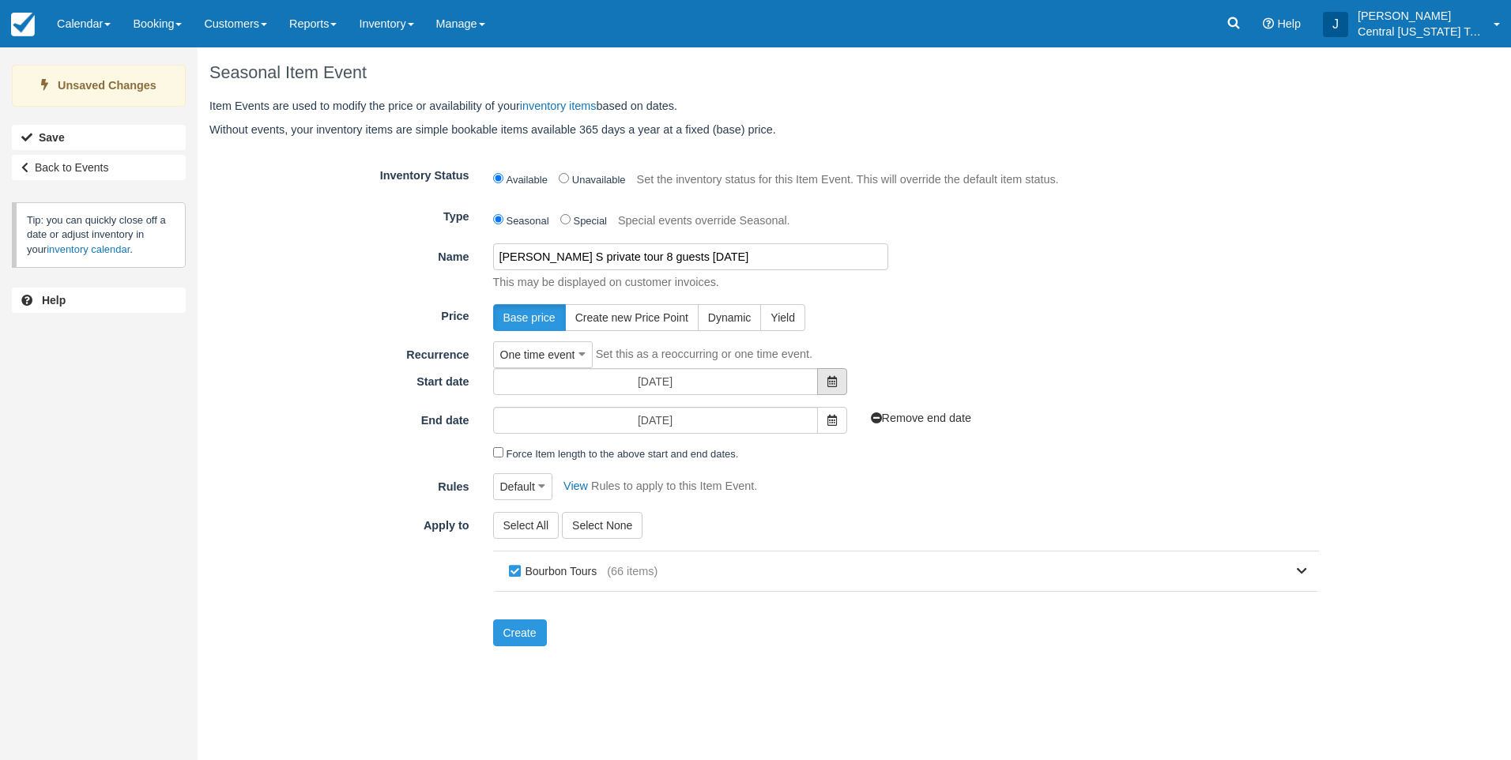
type input "Kim S private tour 8 guests 11-1-2025"
click at [826, 378] on span at bounding box center [832, 381] width 30 height 27
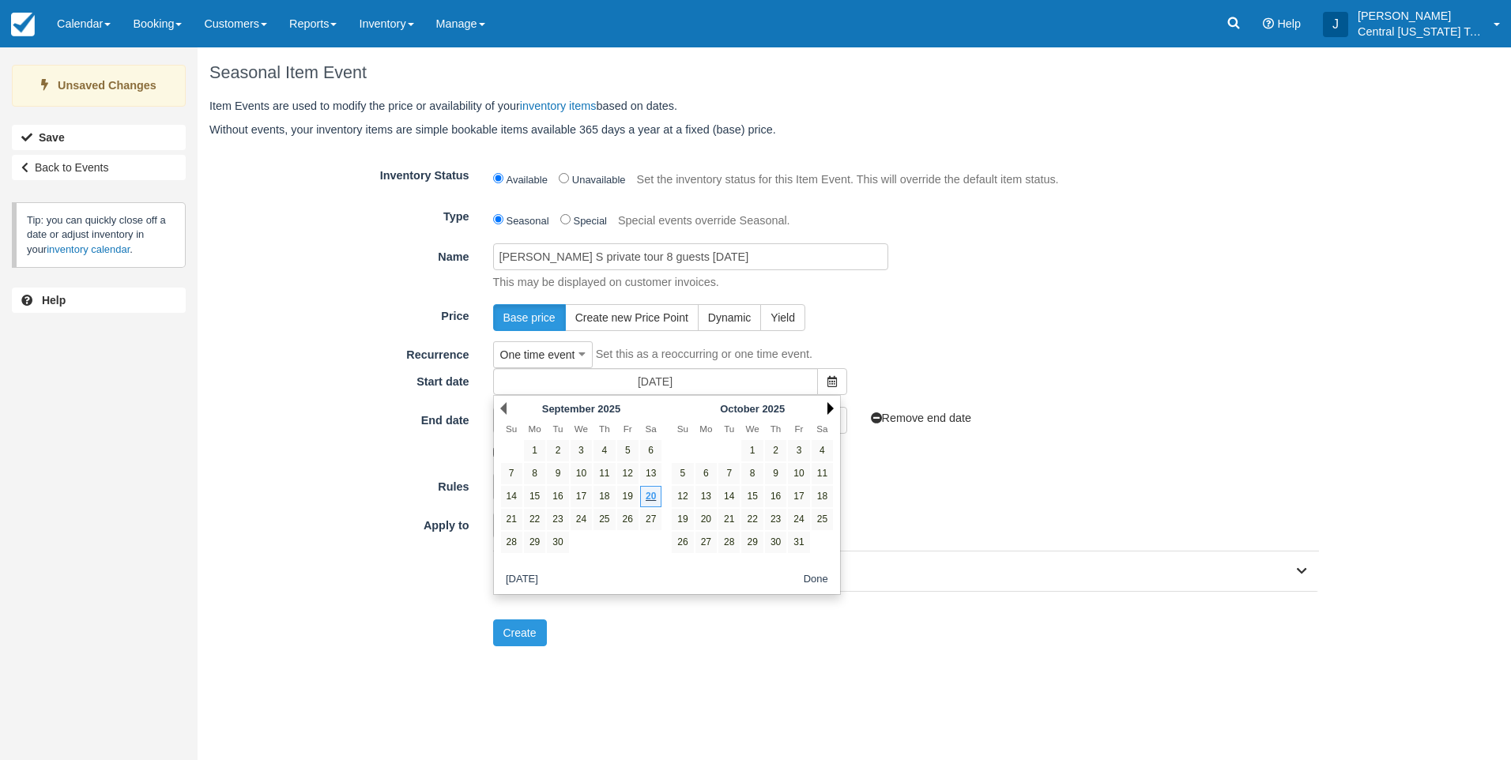
click at [829, 408] on link "Next" at bounding box center [830, 408] width 6 height 13
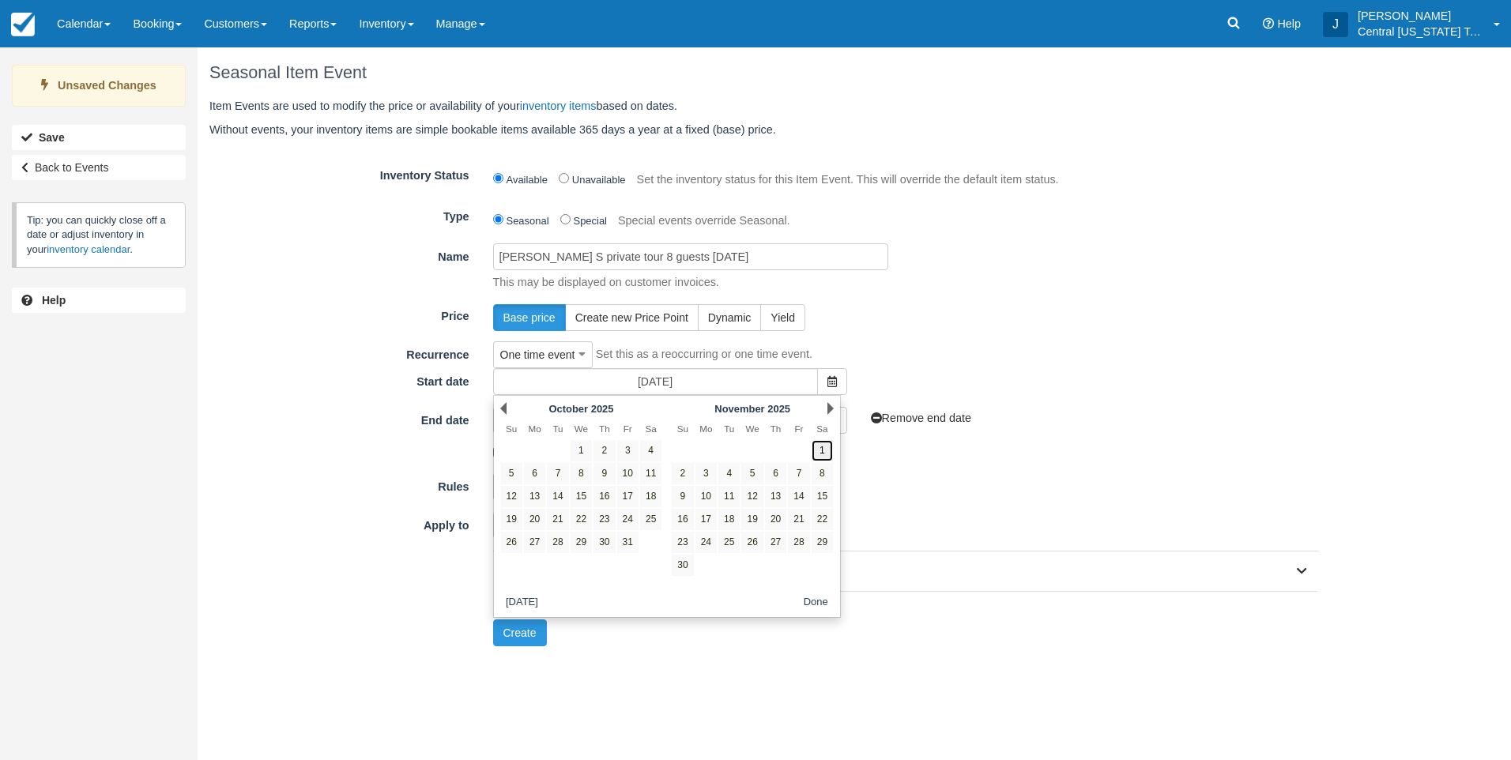
click at [826, 454] on link "1" at bounding box center [822, 450] width 21 height 21
type input "11/01/25"
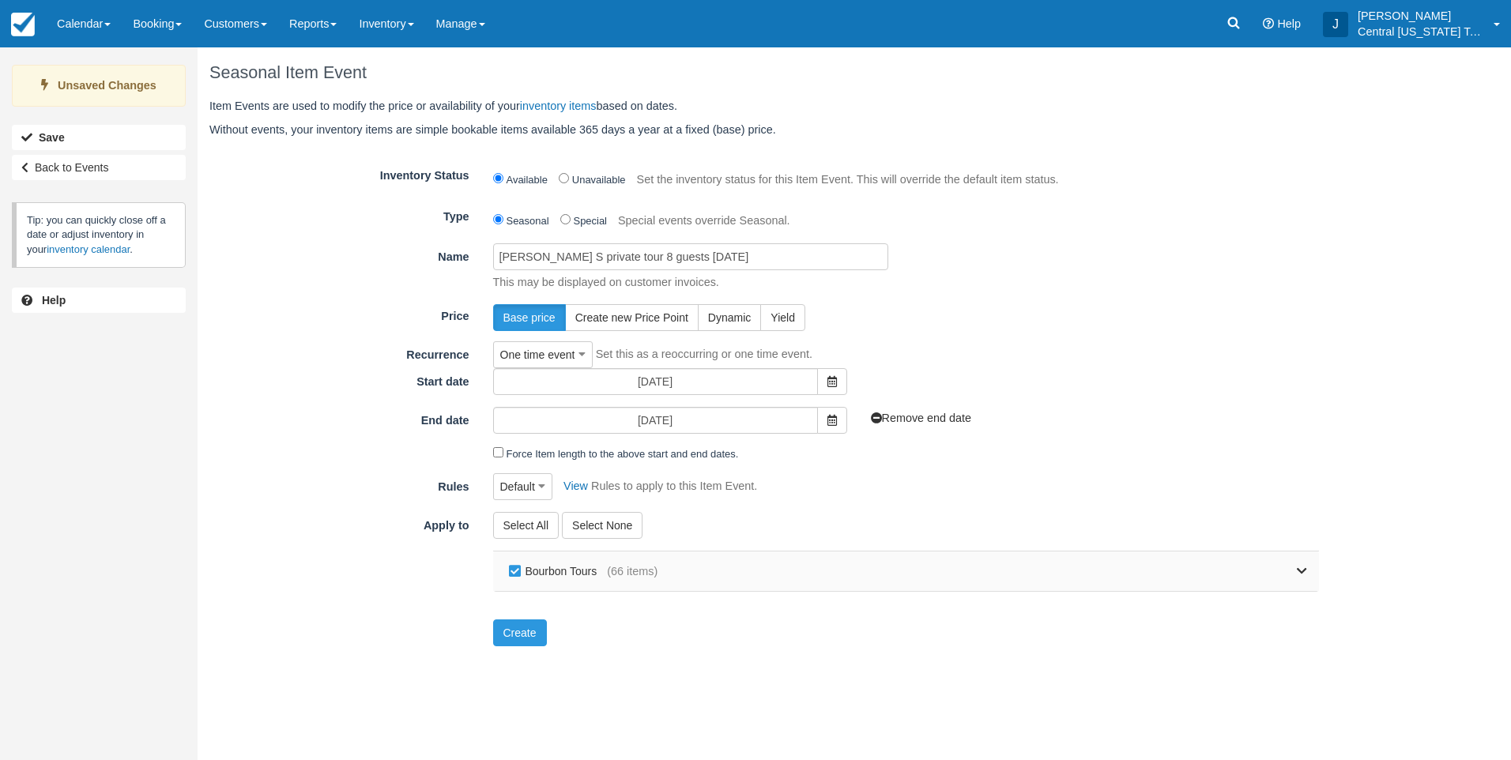
click at [568, 571] on label "Bourbon Tours" at bounding box center [556, 572] width 103 height 24
checkbox input "false"
click at [1308, 573] on div "Bourbon Tours (66 items)" at bounding box center [906, 572] width 827 height 40
click at [1307, 566] on div "Bourbon Tours (66 items)" at bounding box center [906, 572] width 827 height 40
click at [1295, 579] on link at bounding box center [983, 572] width 650 height 40
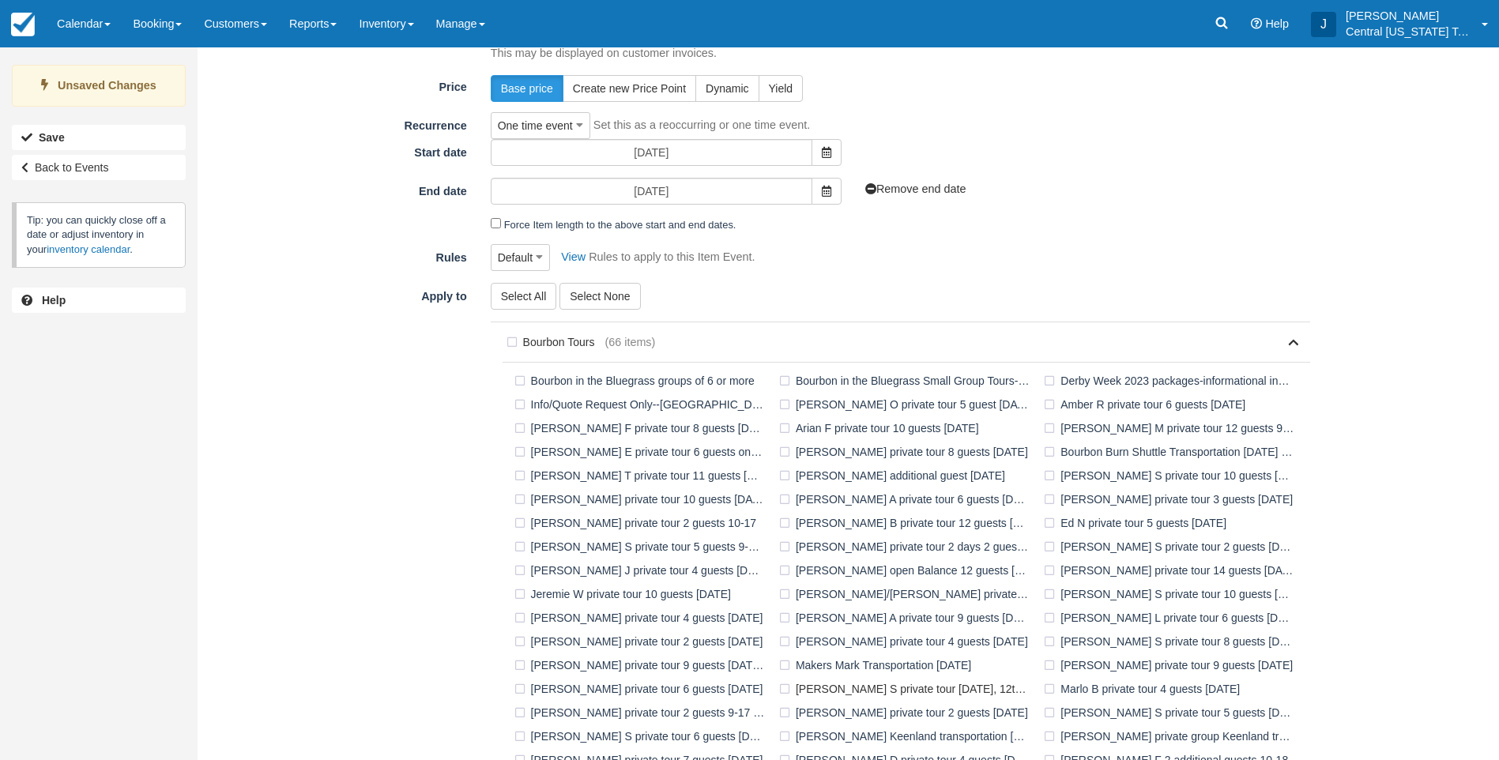
scroll to position [237, 0]
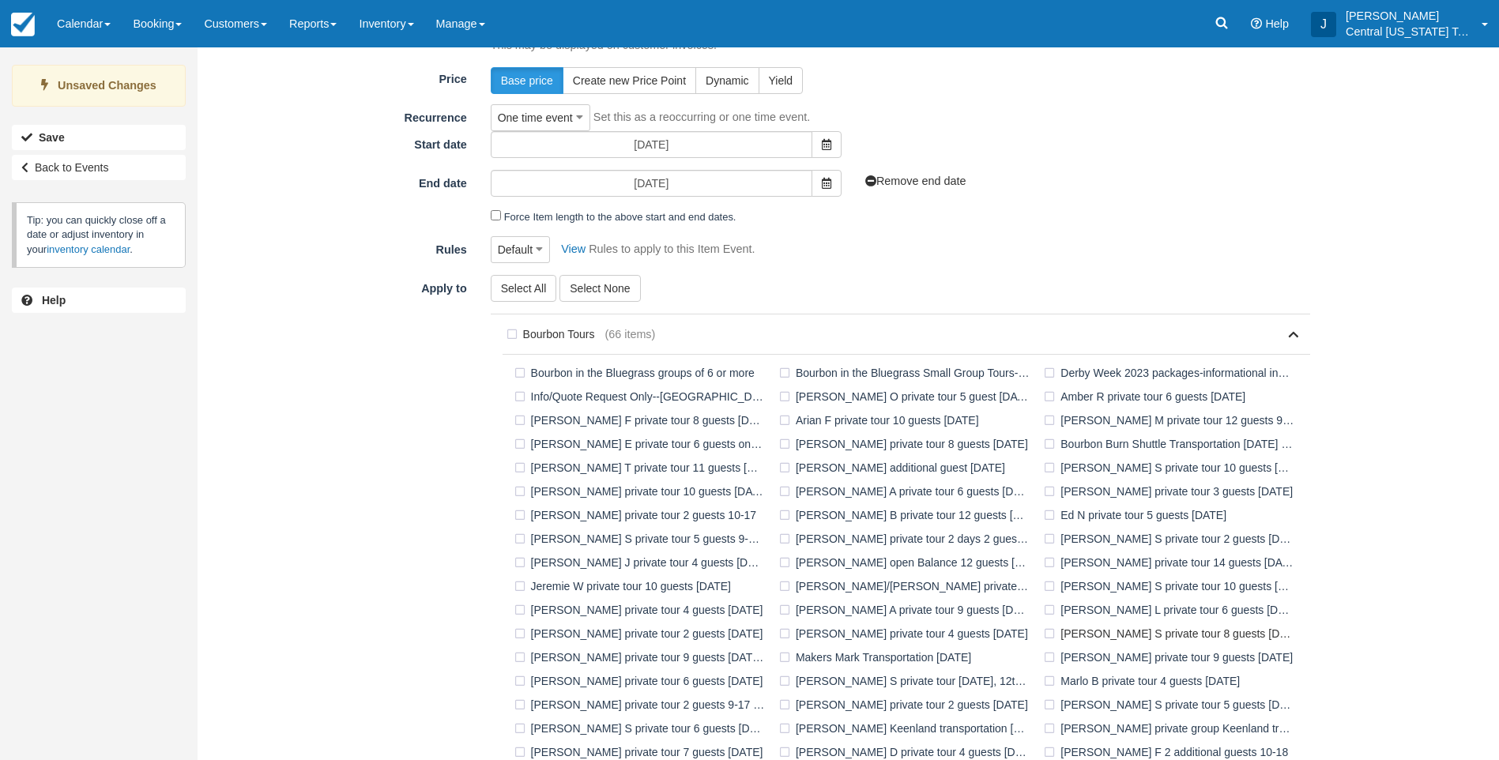
click at [1068, 631] on label "Kim S private tour 8 guests 11-1-2025" at bounding box center [1172, 634] width 265 height 24
checkbox input "true"
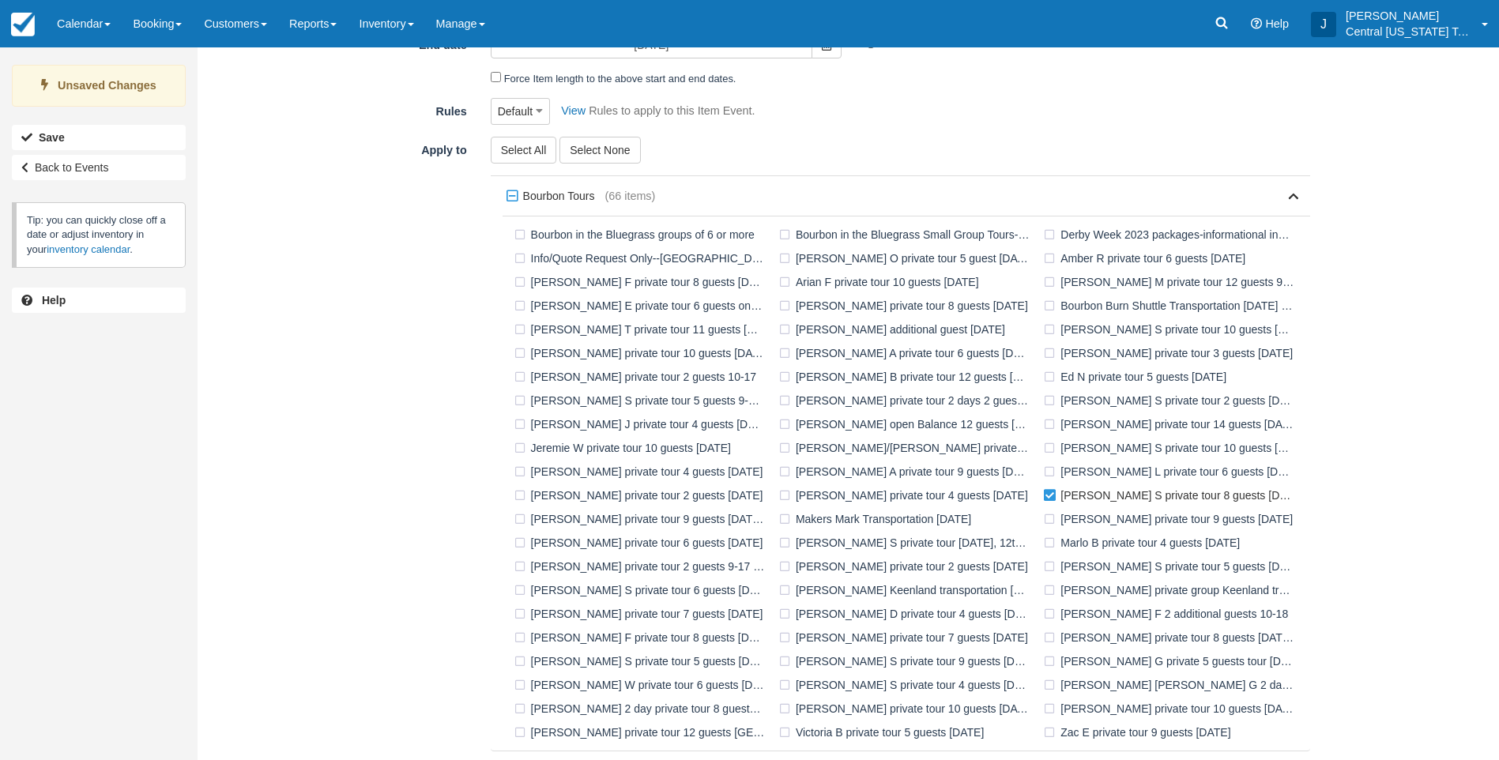
scroll to position [433, 0]
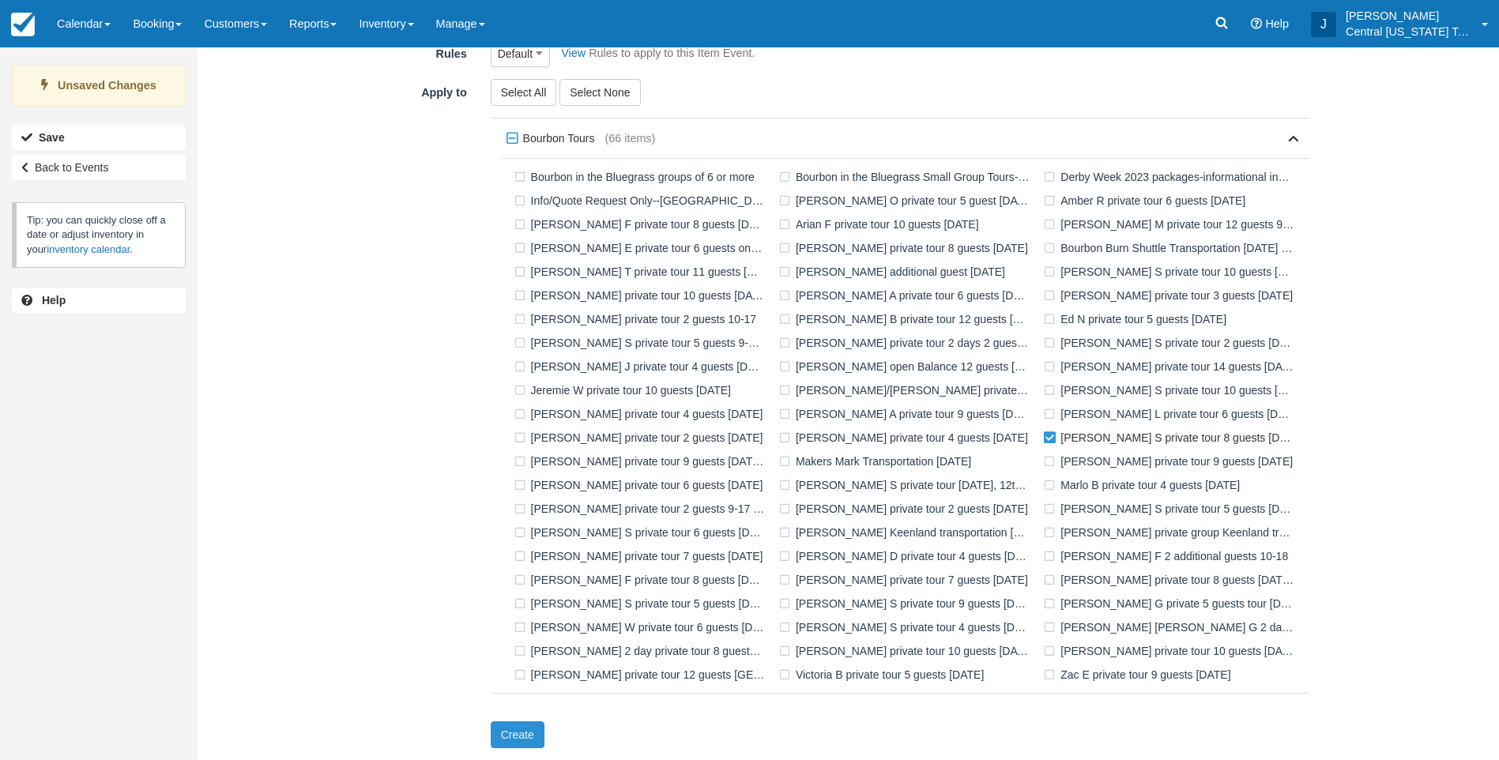
click at [531, 731] on button "Create" at bounding box center [518, 735] width 54 height 27
